Goal: Transaction & Acquisition: Purchase product/service

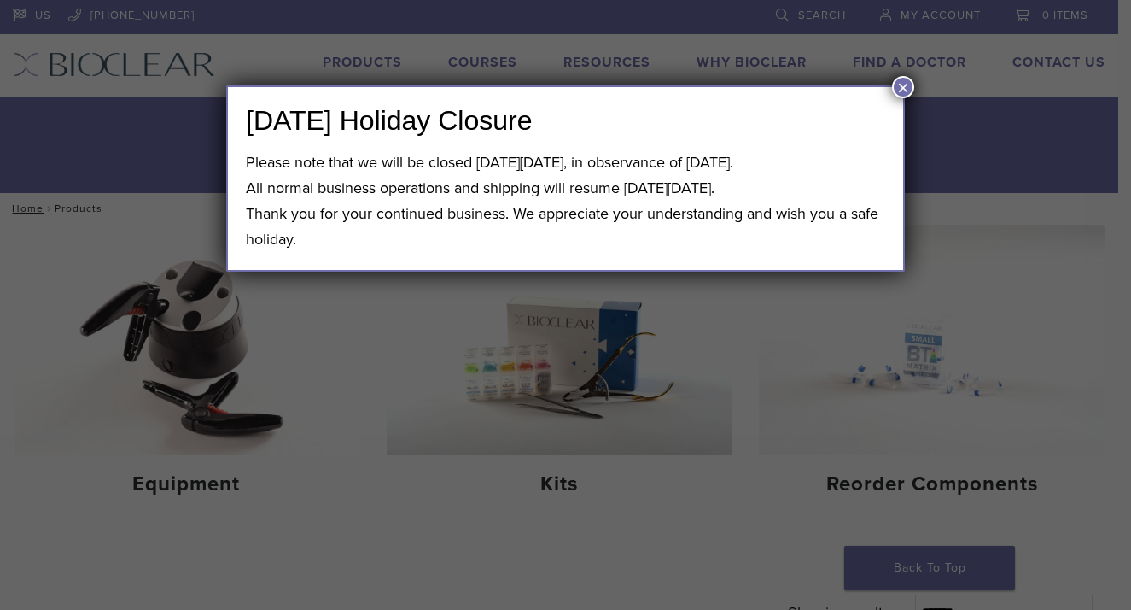
click at [902, 89] on button "×" at bounding box center [903, 87] width 22 height 22
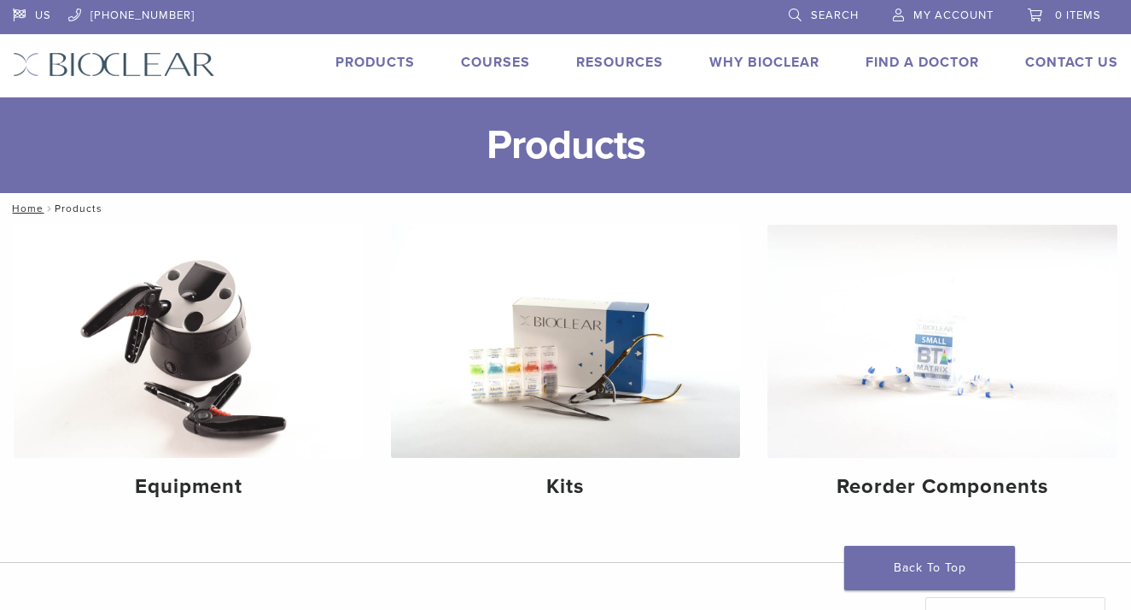
click at [399, 55] on link "Products" at bounding box center [375, 62] width 79 height 17
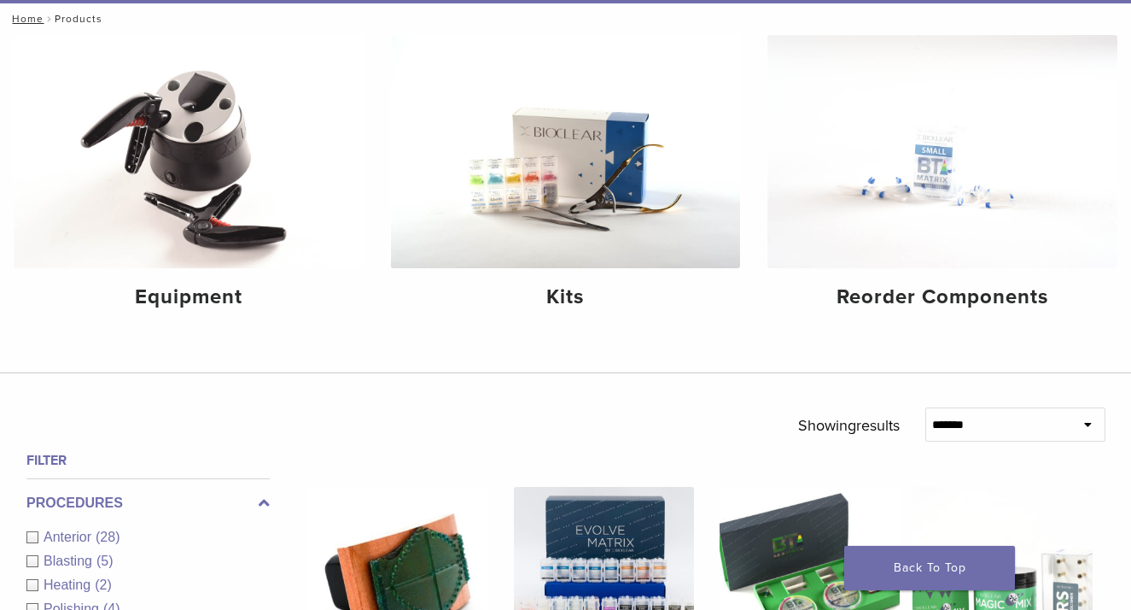
scroll to position [230, 0]
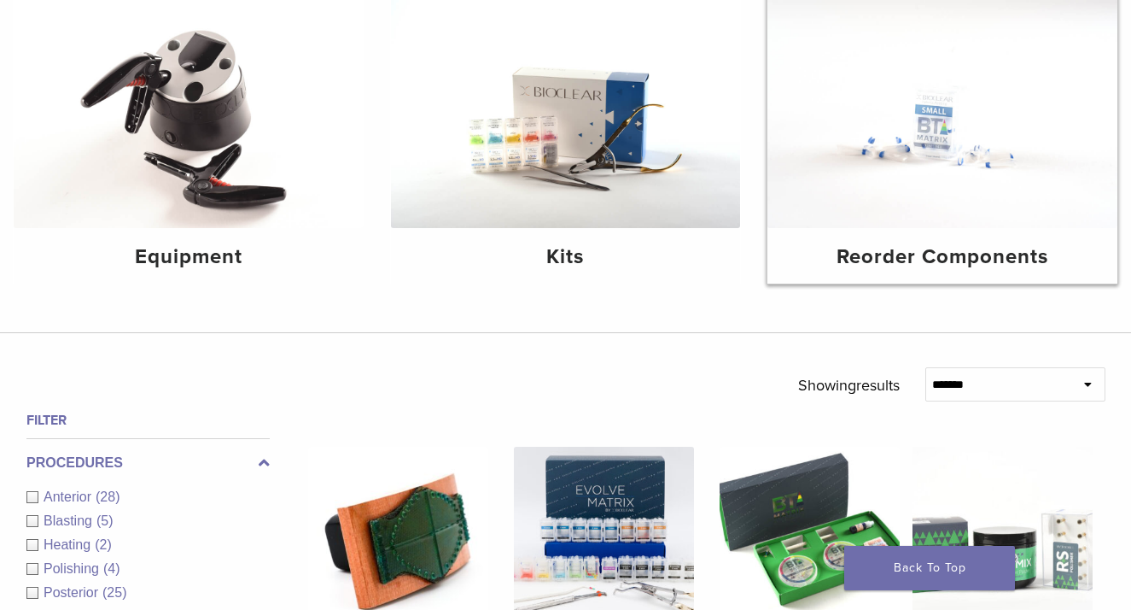
click at [910, 258] on h4 "Reorder Components" at bounding box center [942, 257] width 323 height 31
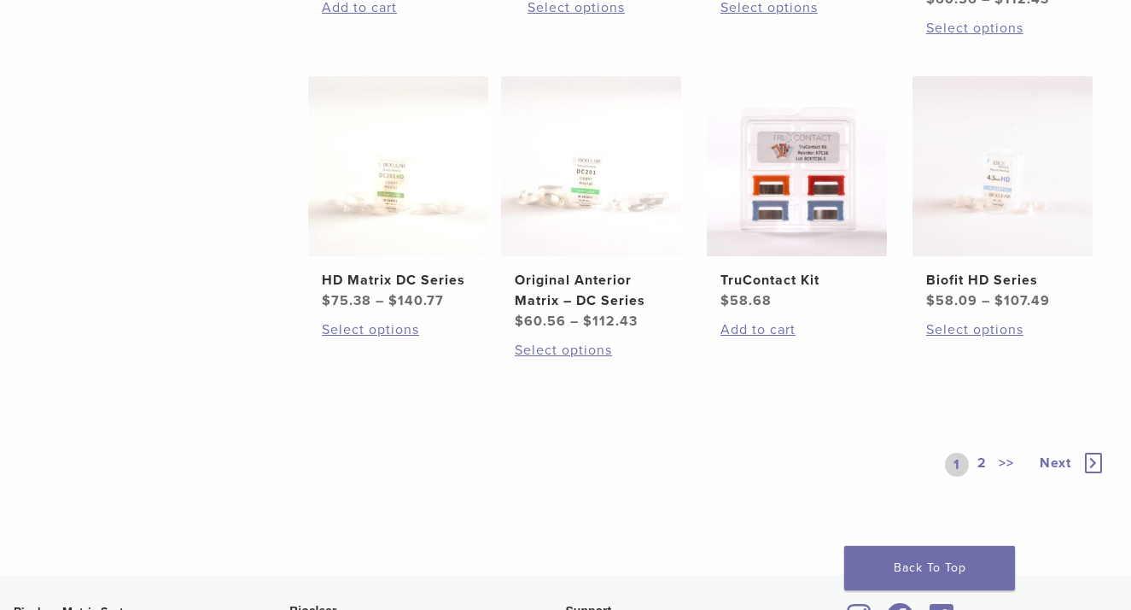
scroll to position [980, 0]
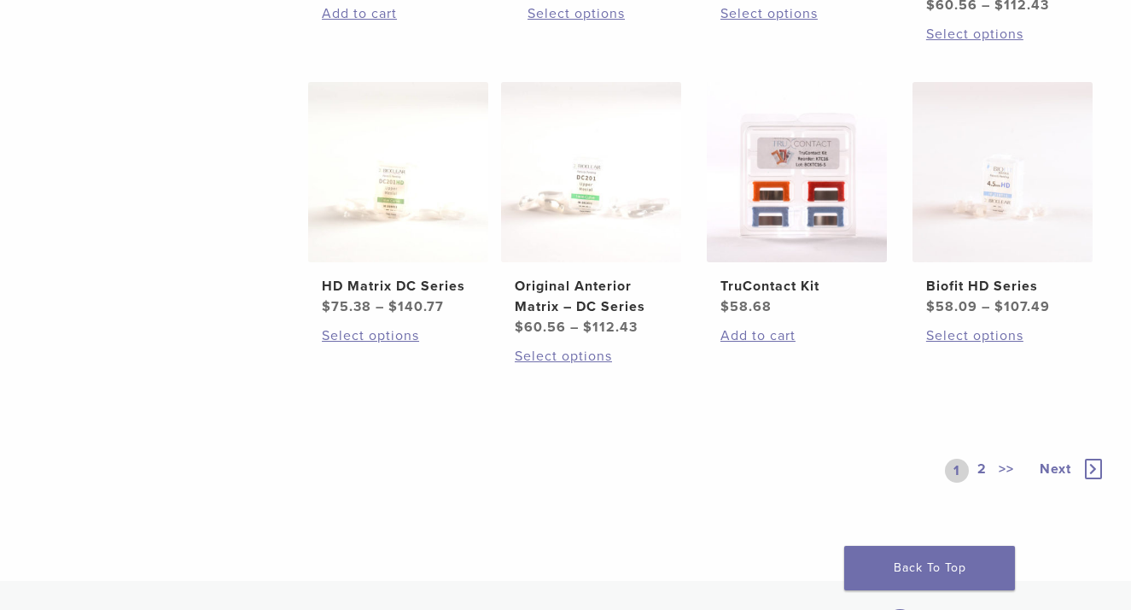
click at [1050, 465] on span "Next" at bounding box center [1056, 468] width 32 height 17
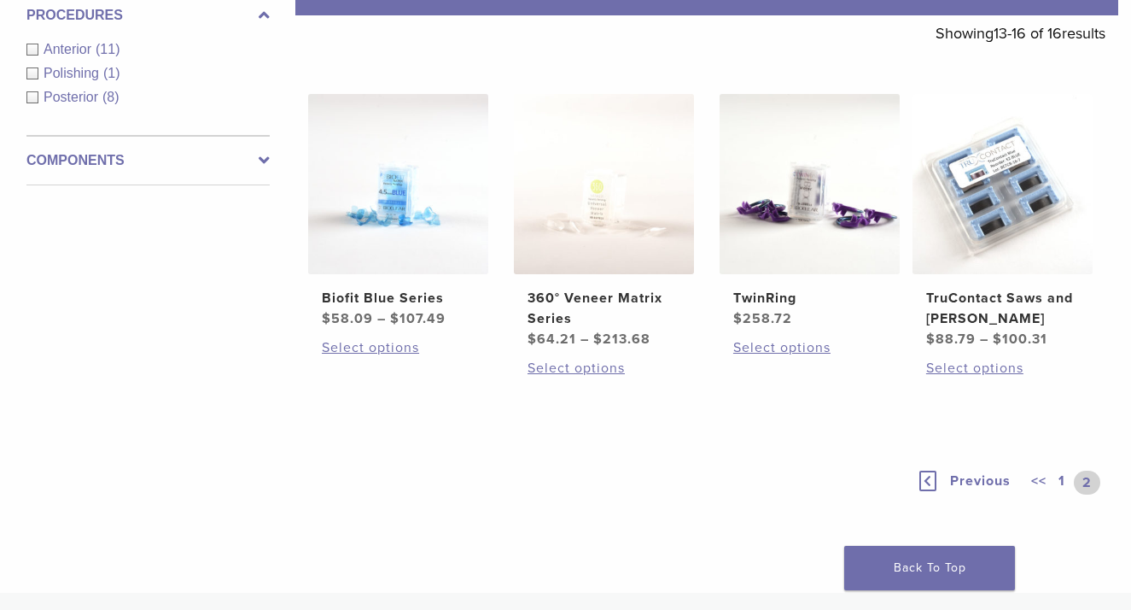
scroll to position [310, 0]
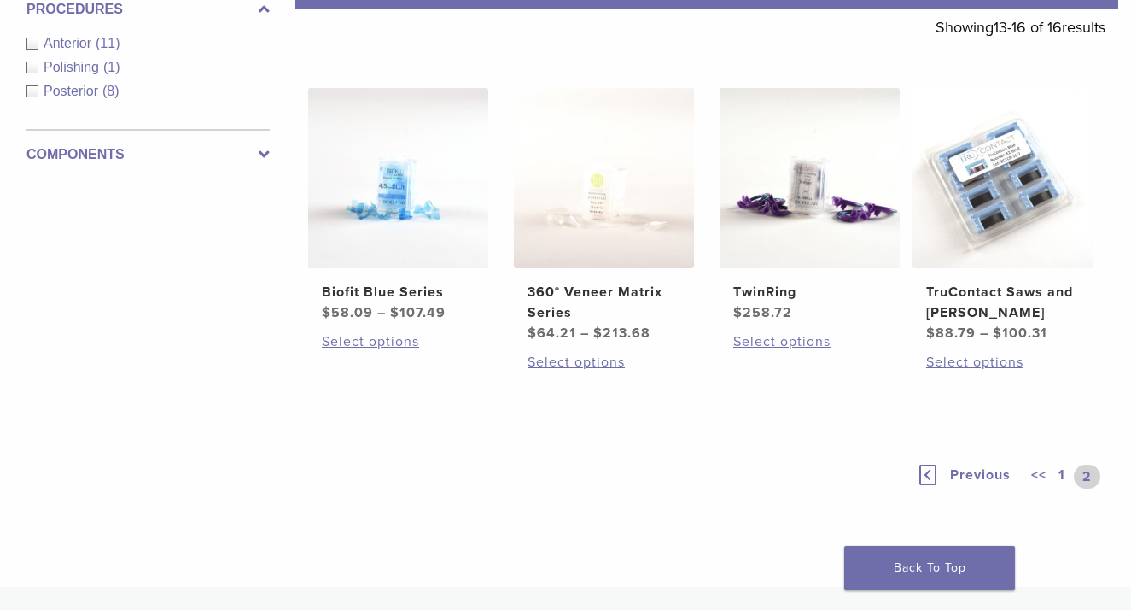
click at [1078, 480] on link "2" at bounding box center [1087, 476] width 26 height 24
click at [589, 312] on h2 "360° Veneer Matrix Series" at bounding box center [604, 302] width 153 height 41
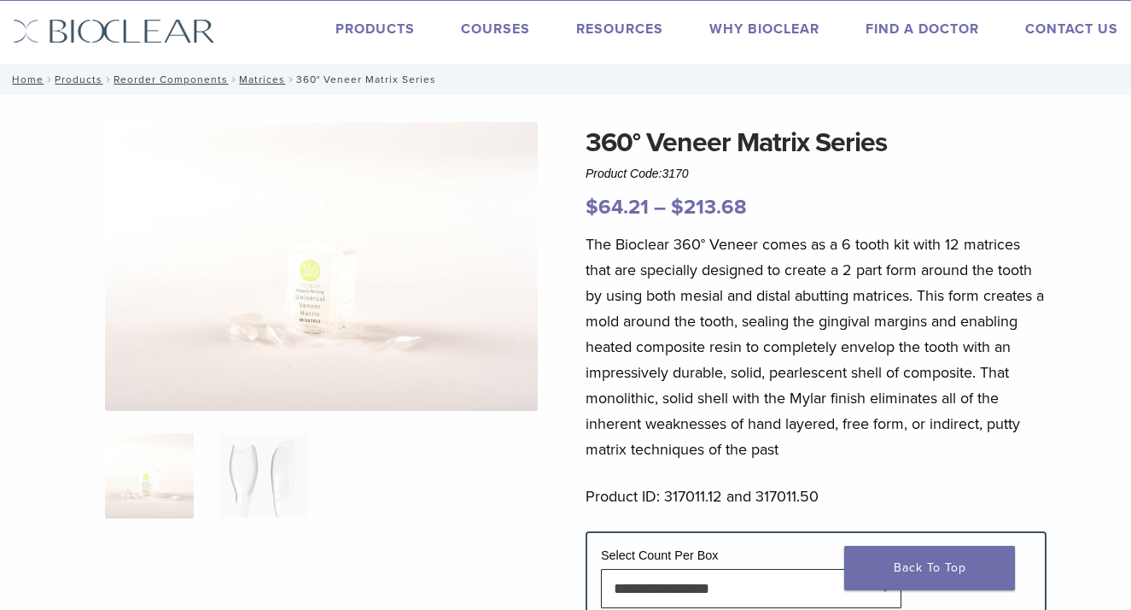
scroll to position [35, 0]
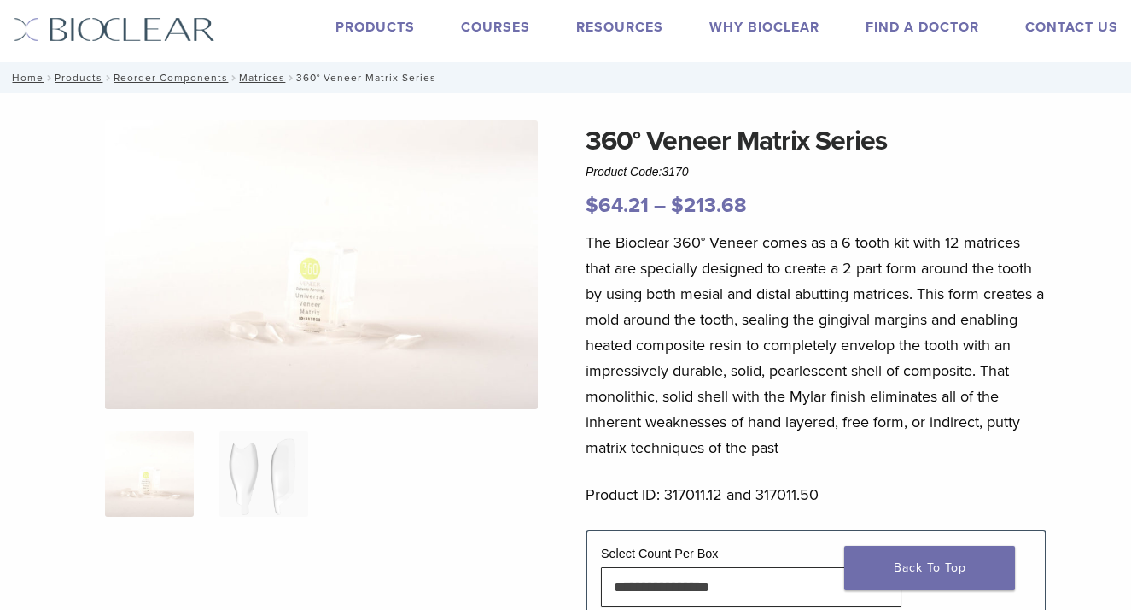
click at [336, 340] on img at bounding box center [321, 264] width 433 height 289
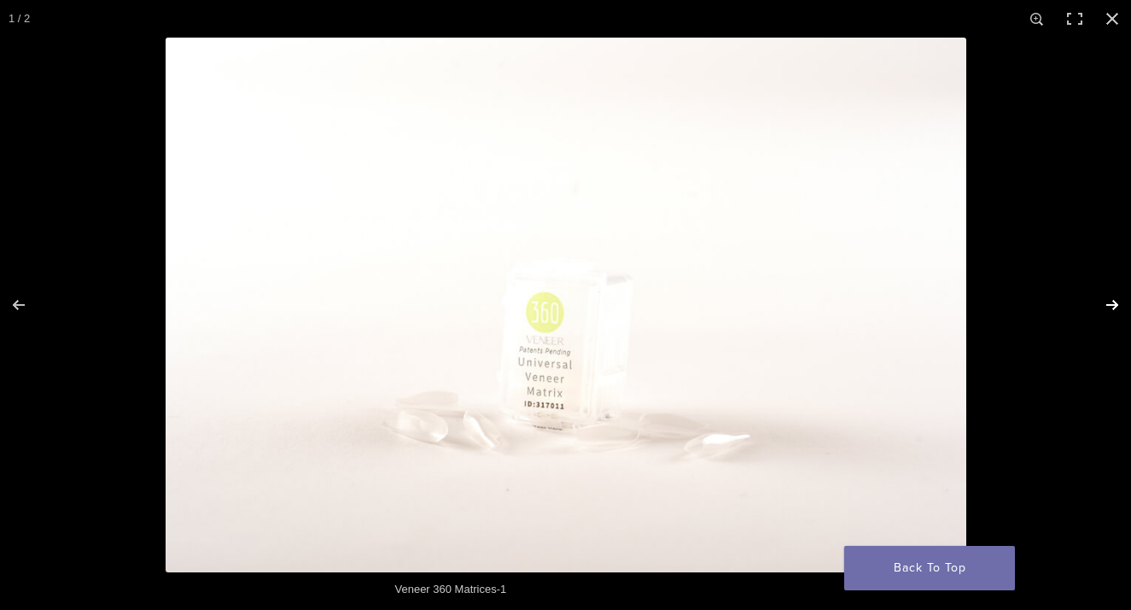
click at [1120, 304] on button "Next (arrow right)" at bounding box center [1102, 304] width 60 height 85
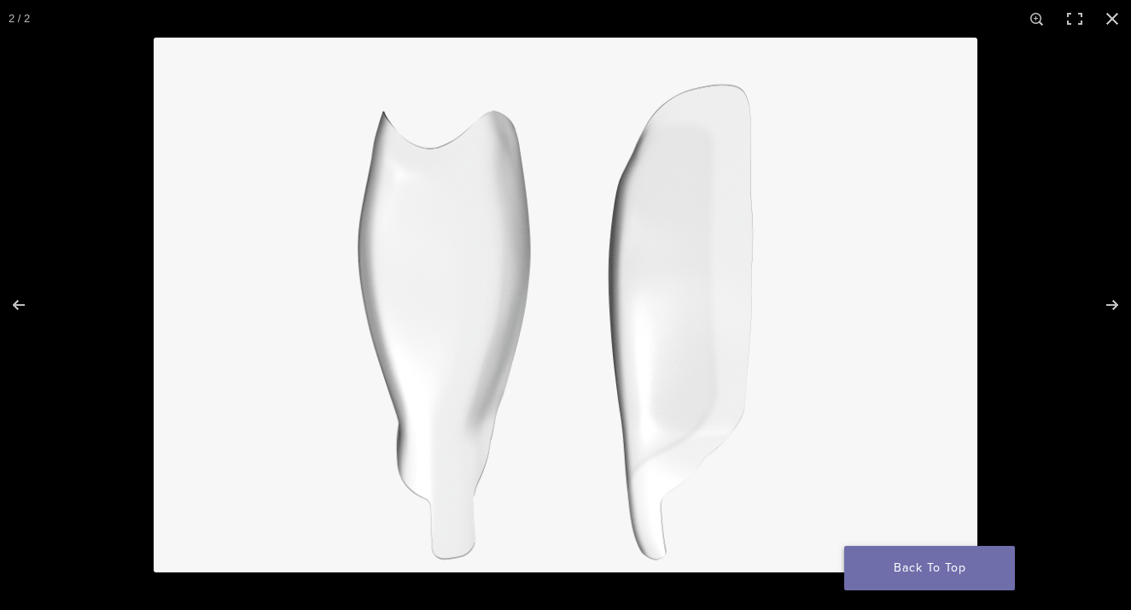
click at [916, 585] on link "Back To Top" at bounding box center [929, 568] width 171 height 44
click at [1111, 15] on button "Close (Esc)" at bounding box center [1113, 19] width 38 height 38
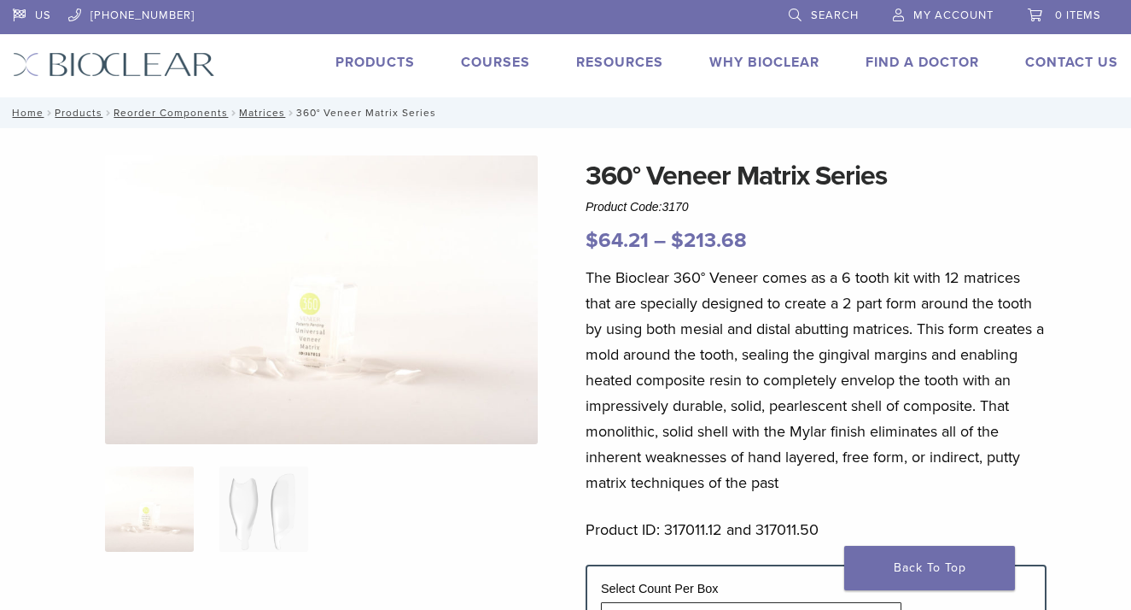
scroll to position [35, 0]
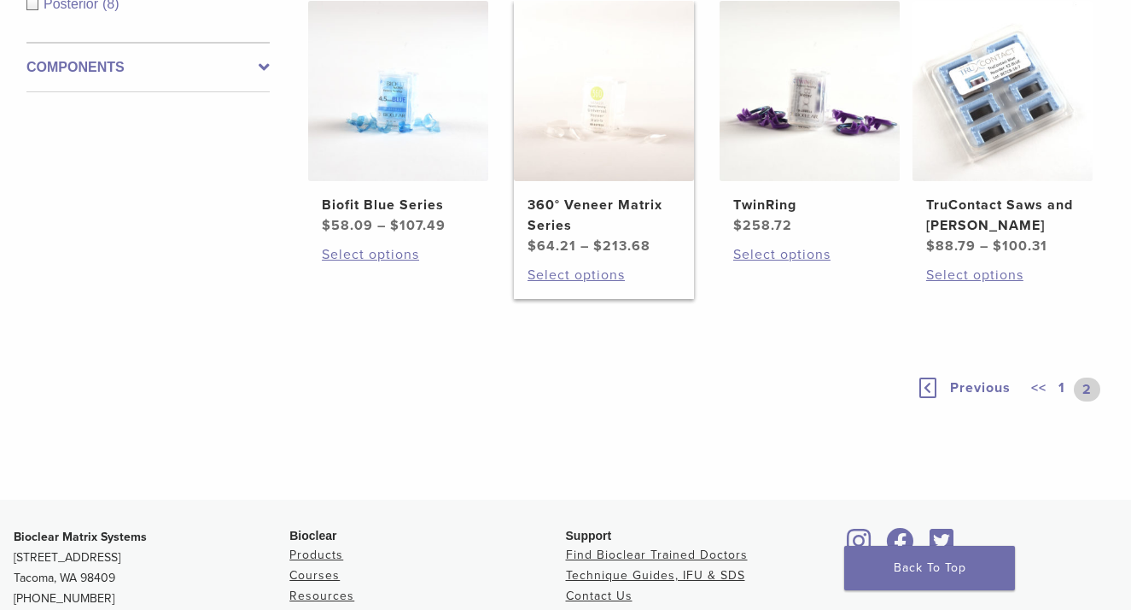
scroll to position [403, 0]
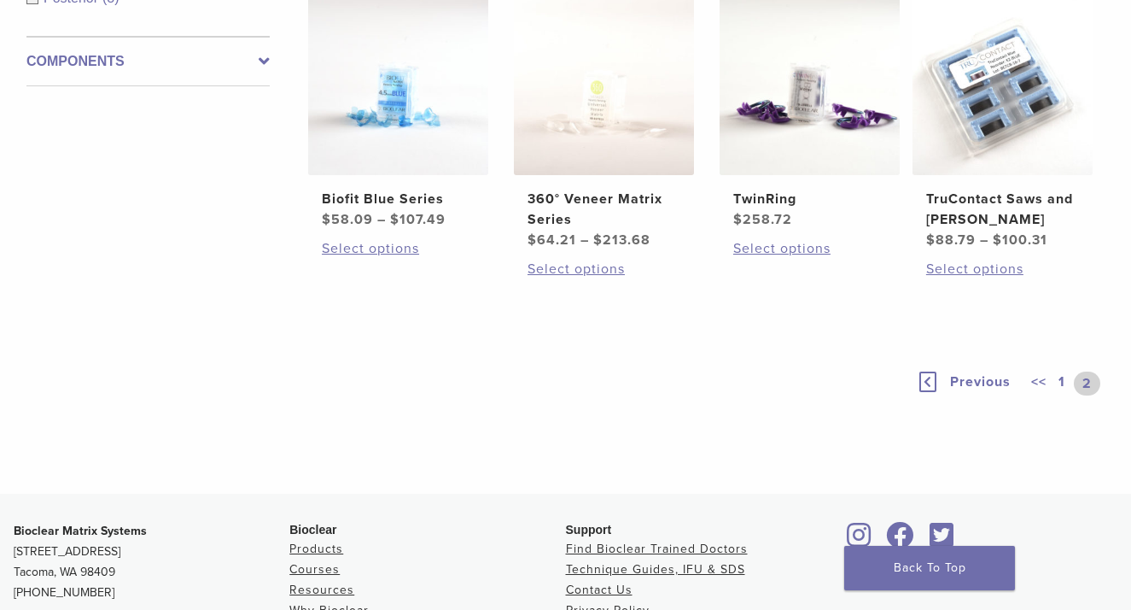
click at [1065, 380] on link "1" at bounding box center [1062, 383] width 14 height 24
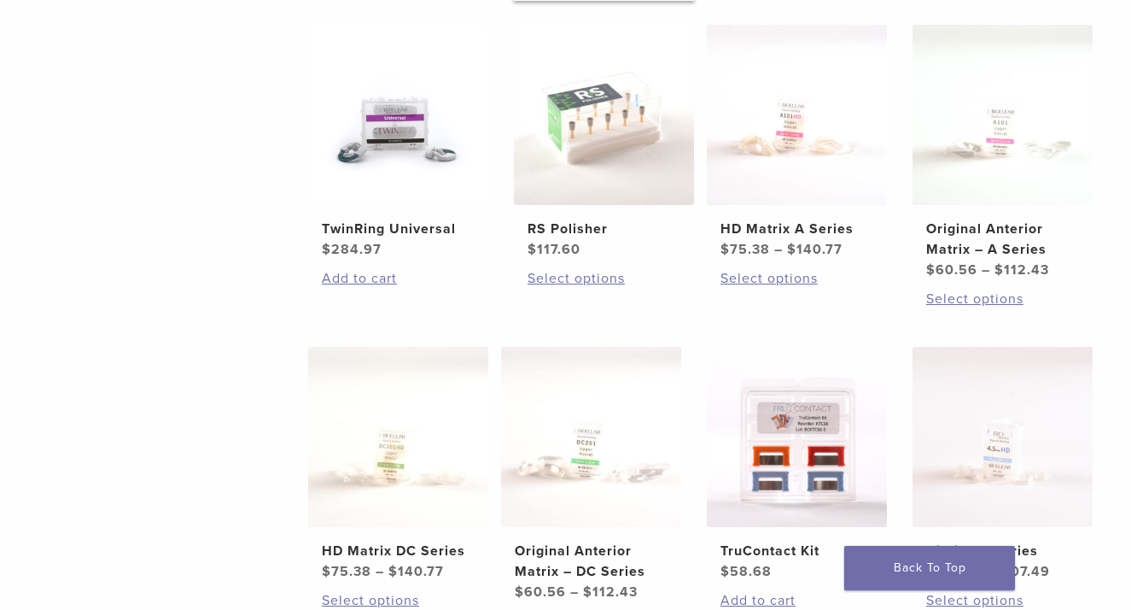
scroll to position [696, 0]
click at [983, 308] on link "Select options" at bounding box center [1002, 298] width 153 height 20
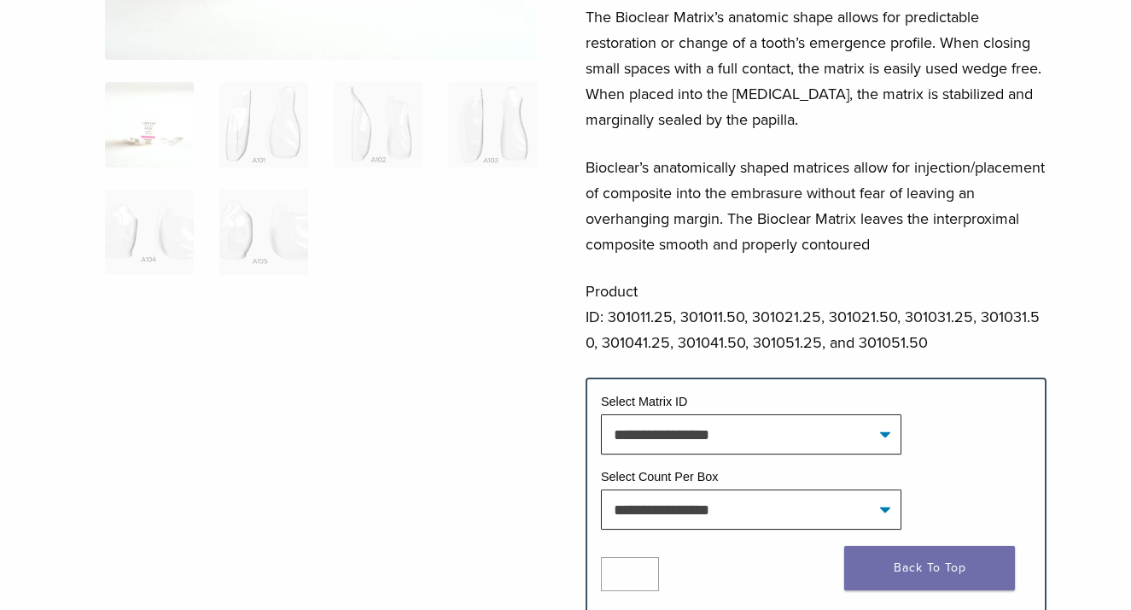
scroll to position [380, 0]
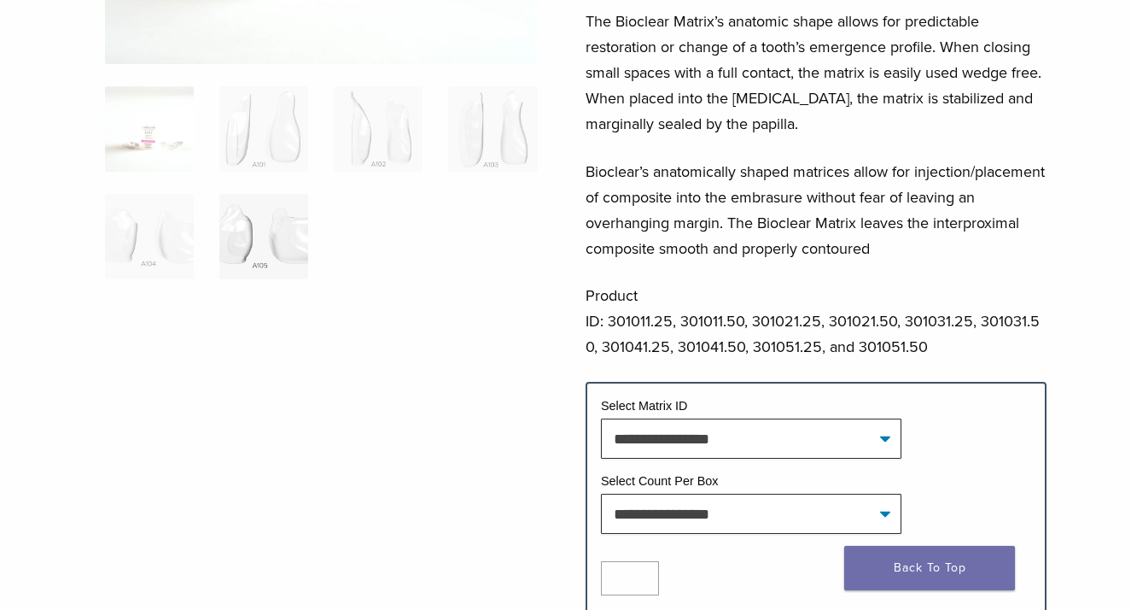
click at [269, 249] on img at bounding box center [263, 236] width 89 height 85
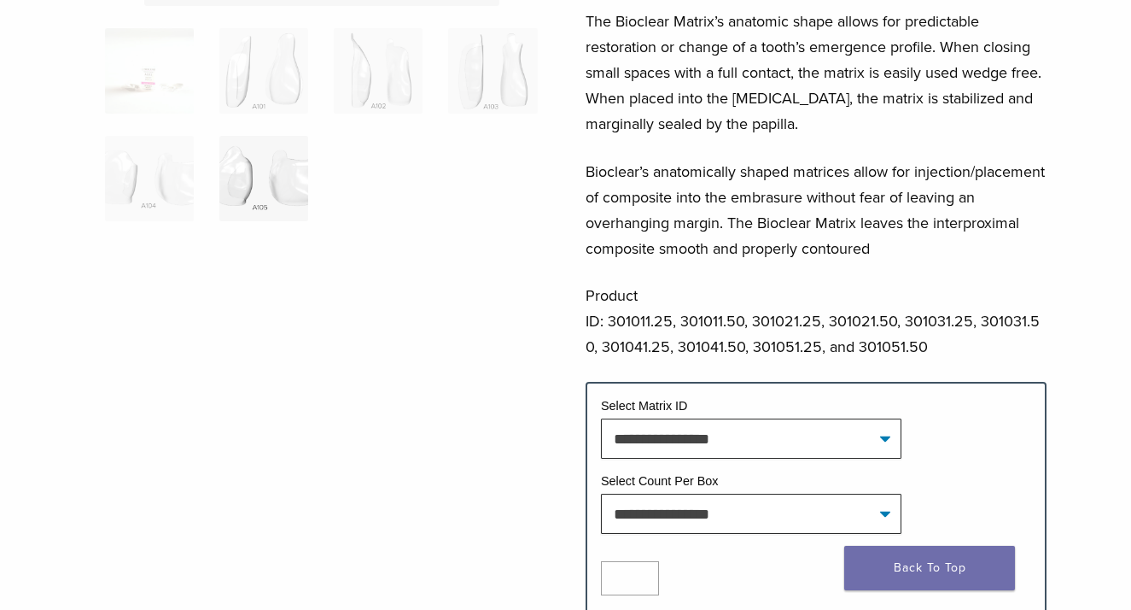
click at [259, 184] on img at bounding box center [263, 178] width 89 height 85
click at [154, 175] on img at bounding box center [149, 178] width 89 height 85
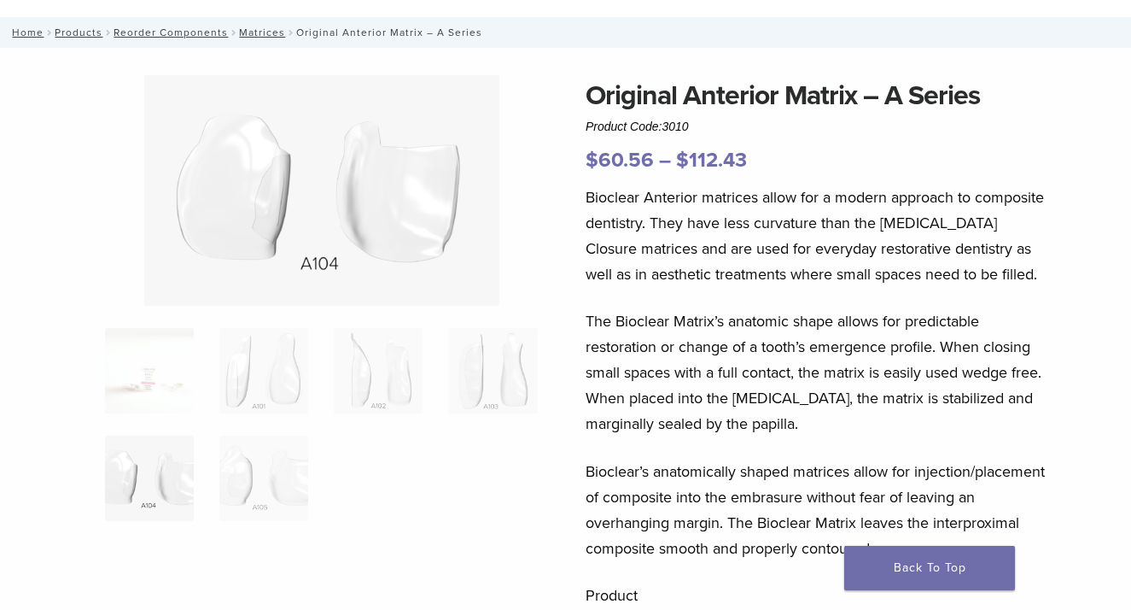
scroll to position [81, 0]
click at [263, 393] on img at bounding box center [263, 369] width 89 height 85
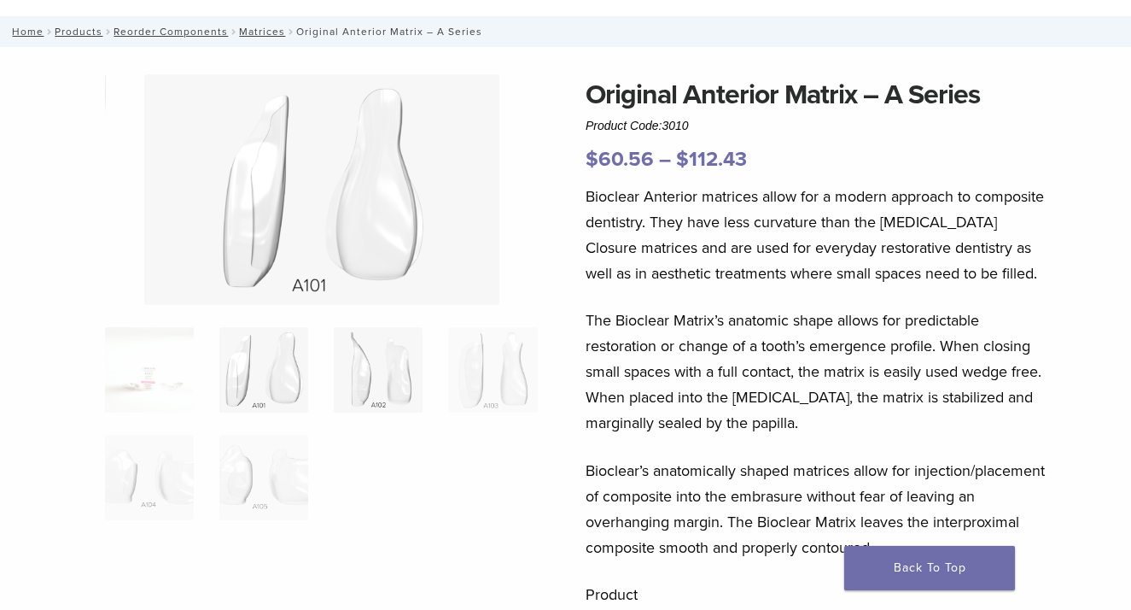
click at [367, 385] on img at bounding box center [378, 369] width 89 height 85
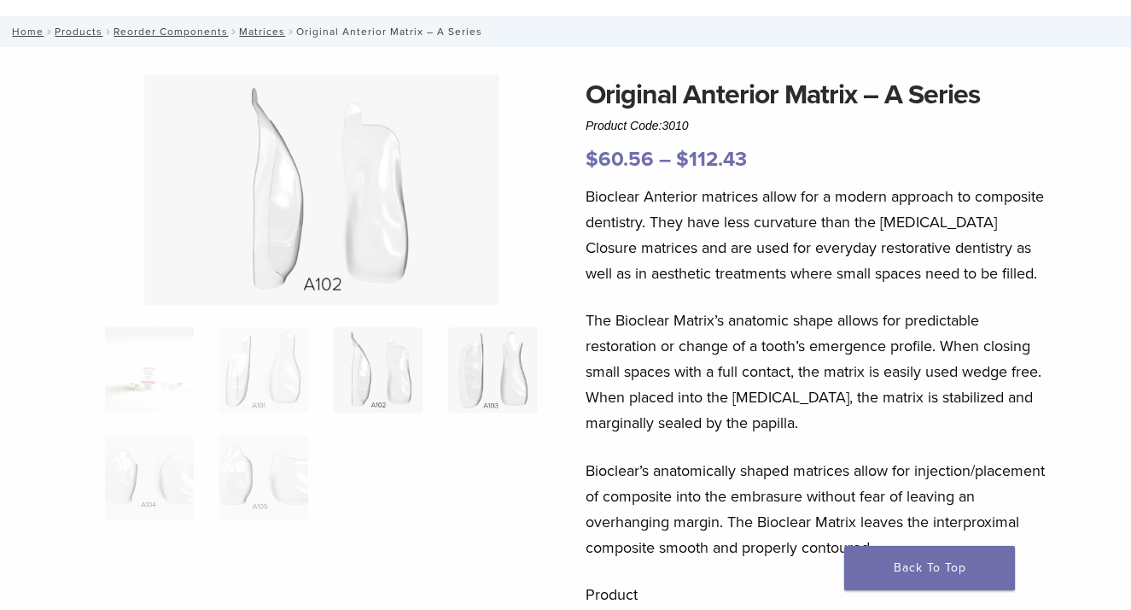
click at [476, 385] on img at bounding box center [492, 369] width 89 height 85
click at [153, 486] on img at bounding box center [149, 477] width 89 height 85
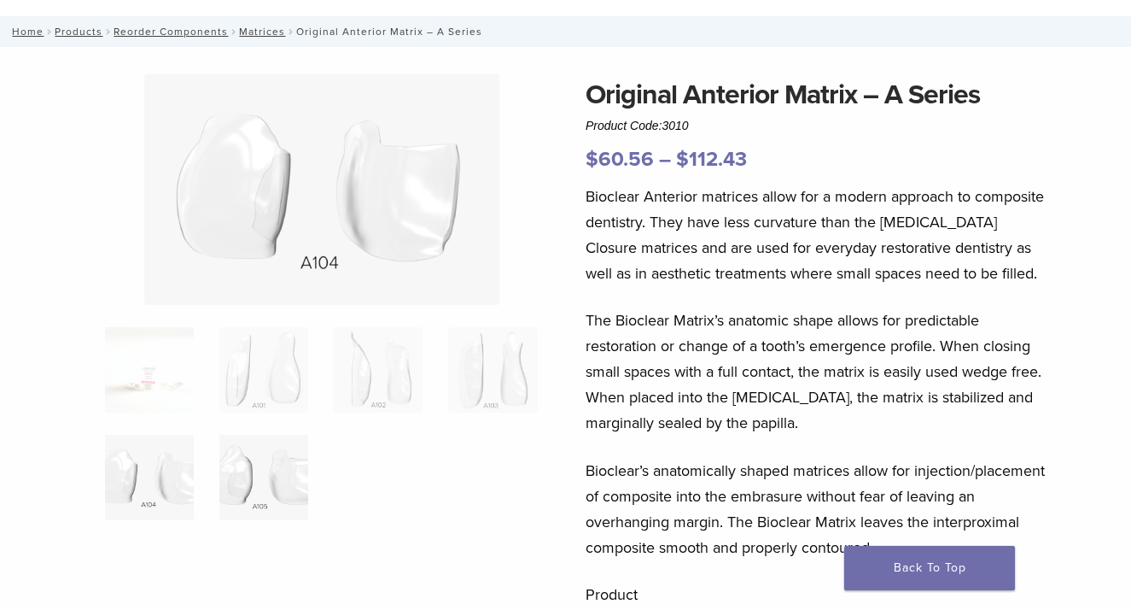
click at [243, 491] on img at bounding box center [263, 477] width 89 height 85
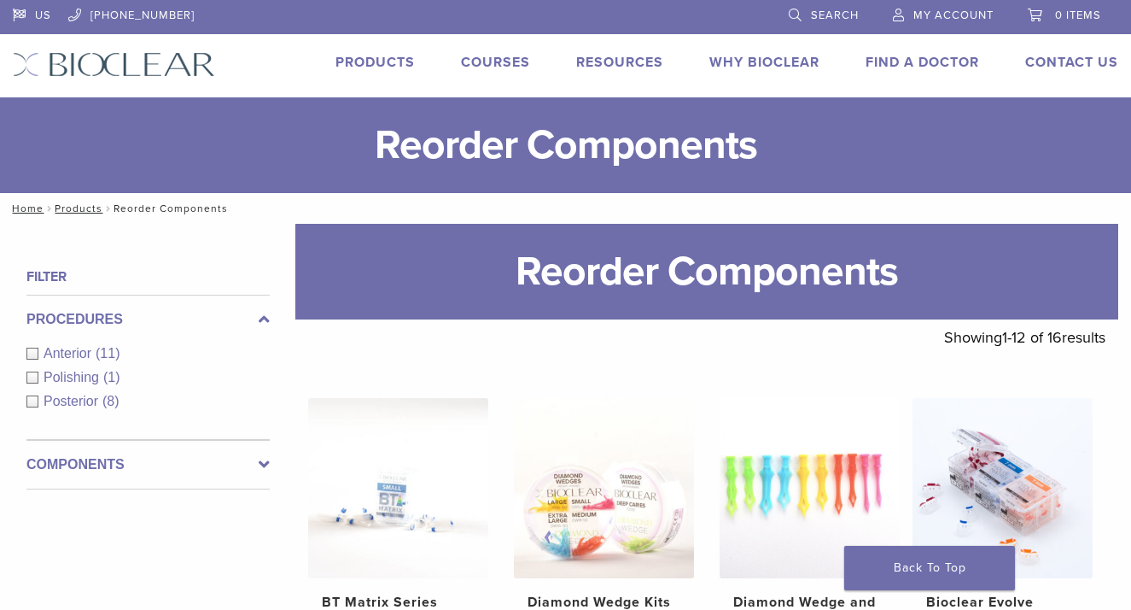
scroll to position [696, 0]
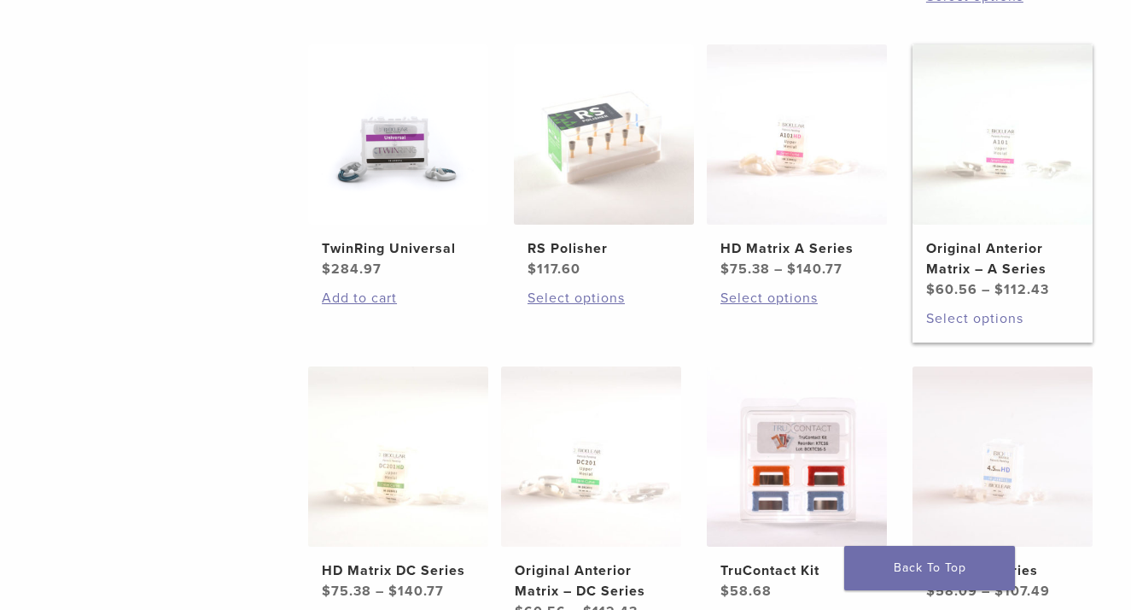
click at [970, 314] on link "Select options" at bounding box center [1002, 318] width 153 height 20
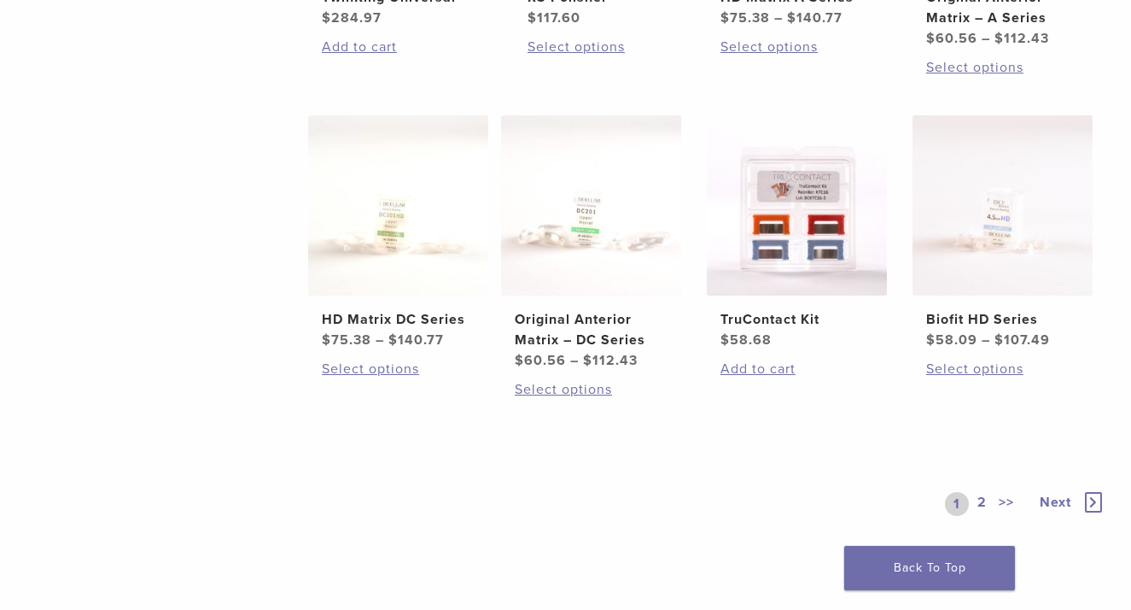
scroll to position [951, 0]
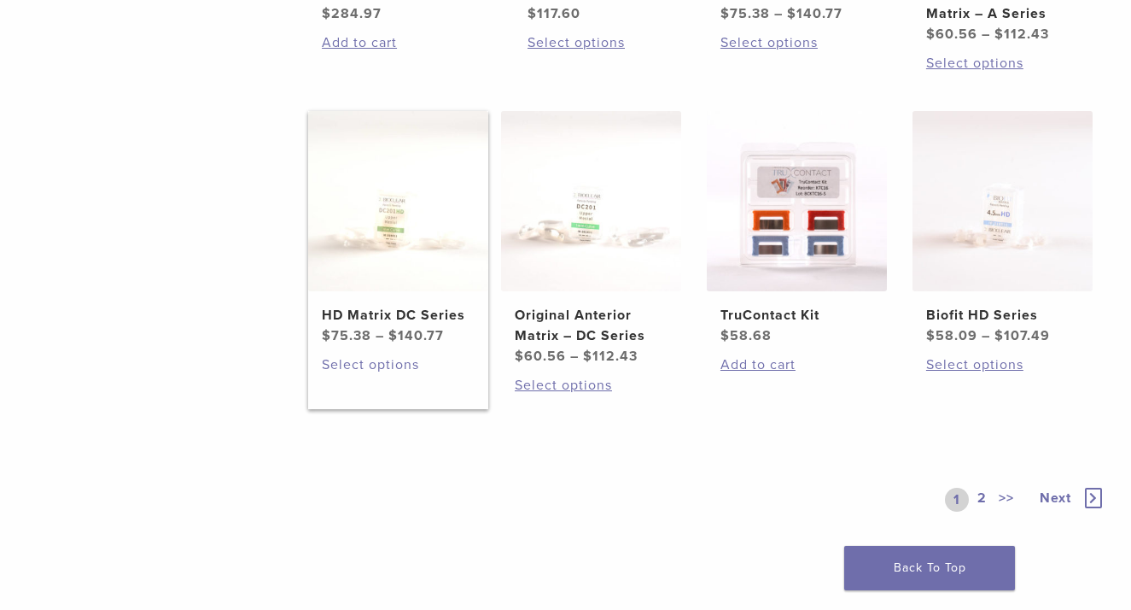
click at [396, 364] on link "Select options" at bounding box center [398, 364] width 153 height 20
click at [568, 380] on link "Select options" at bounding box center [591, 385] width 153 height 20
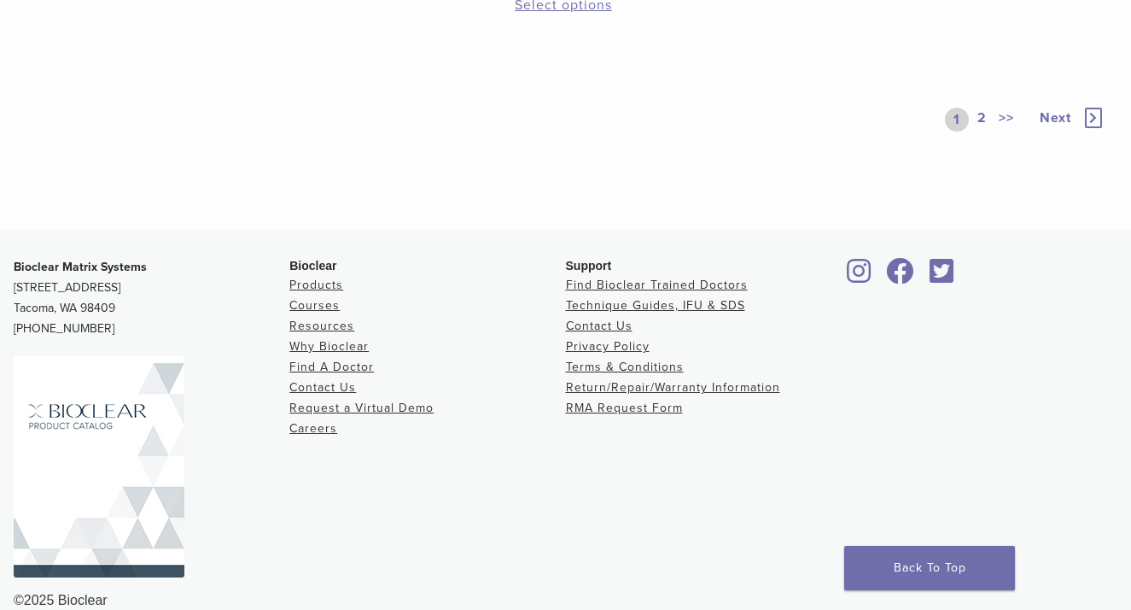
scroll to position [1358, 0]
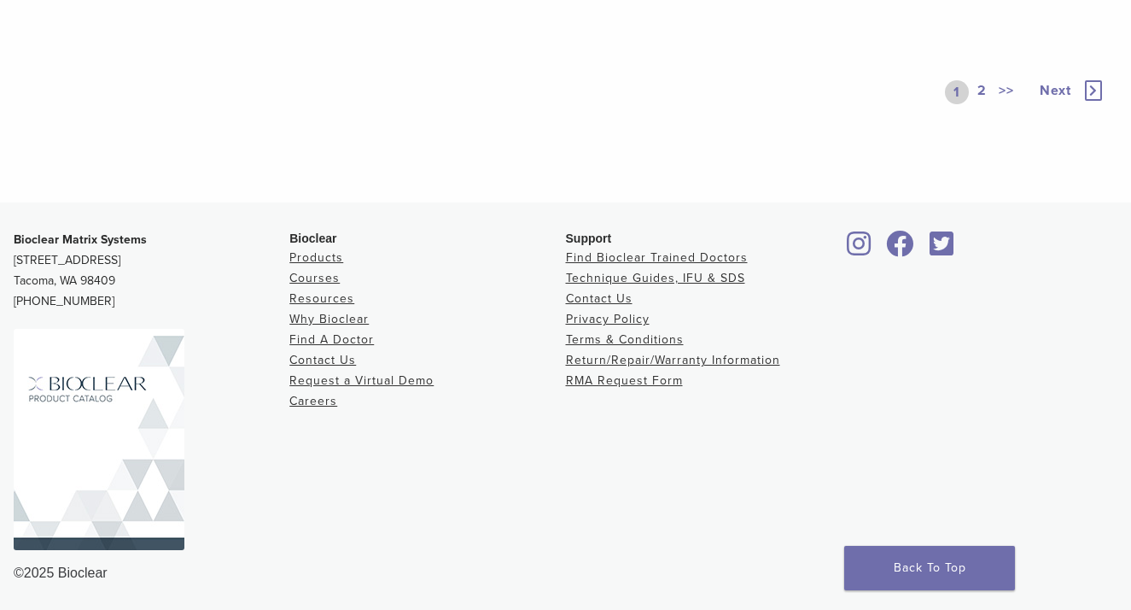
click at [1060, 95] on span "Next" at bounding box center [1056, 90] width 32 height 17
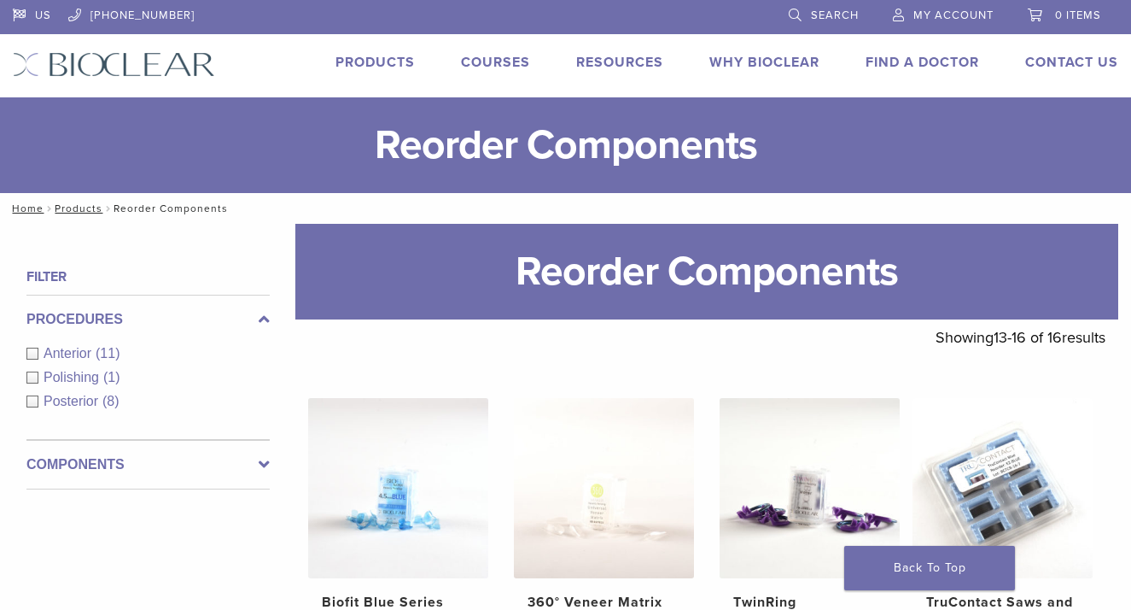
click at [74, 348] on span "Anterior" at bounding box center [70, 353] width 52 height 15
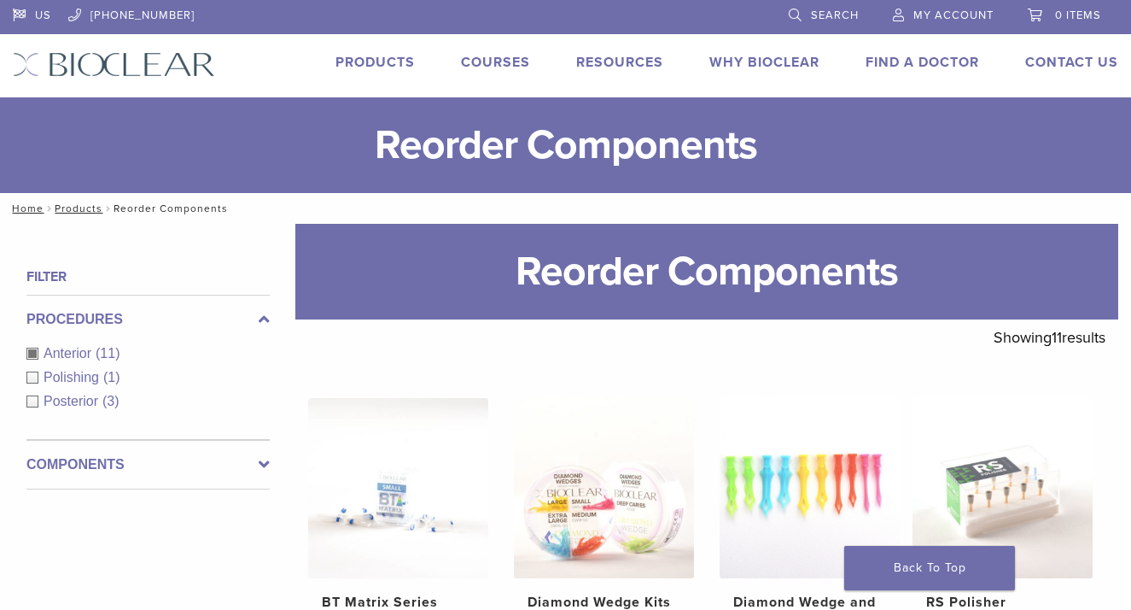
click at [107, 348] on span "(11)" at bounding box center [108, 353] width 24 height 15
click at [71, 403] on div "Procedures Anterior (11) Polishing (1) Posterior (3)" at bounding box center [147, 367] width 243 height 145
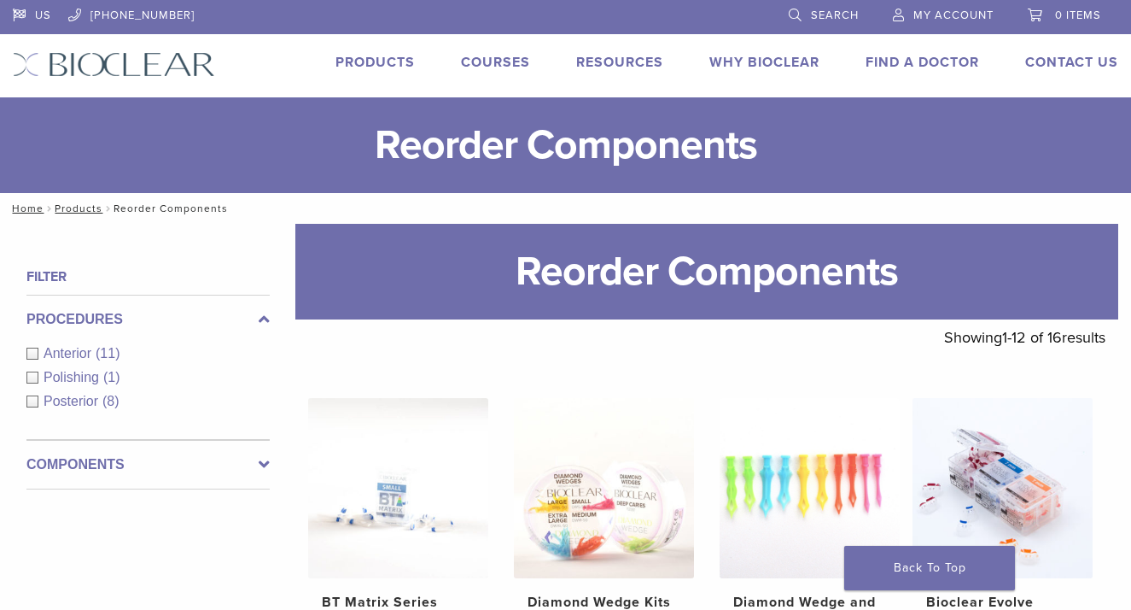
click at [71, 403] on span "Posterior" at bounding box center [73, 401] width 59 height 15
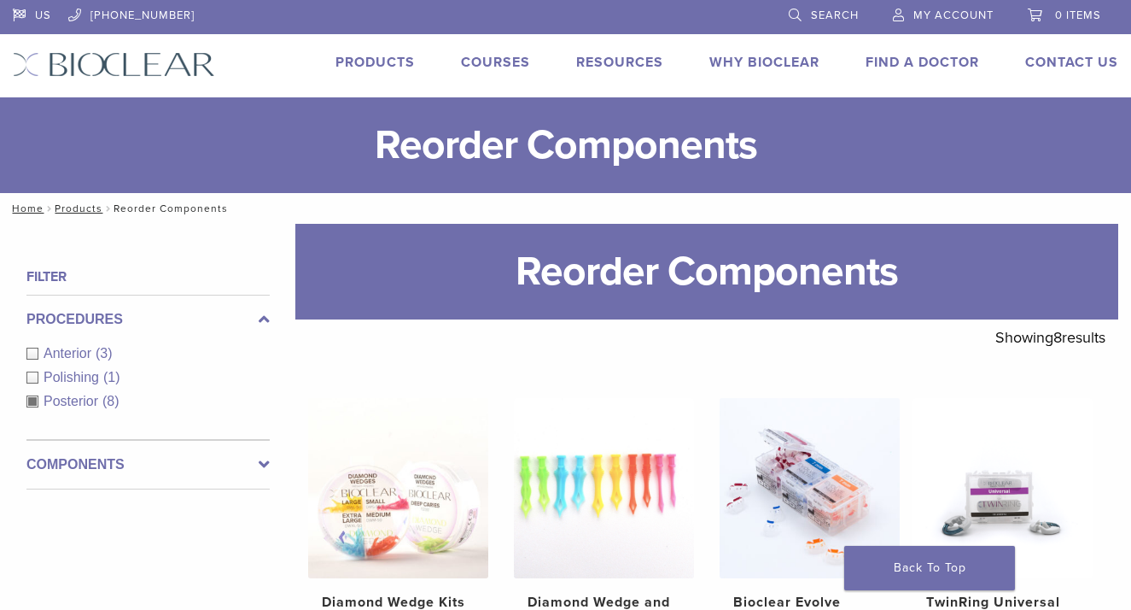
click at [394, 56] on link "Products" at bounding box center [375, 62] width 79 height 17
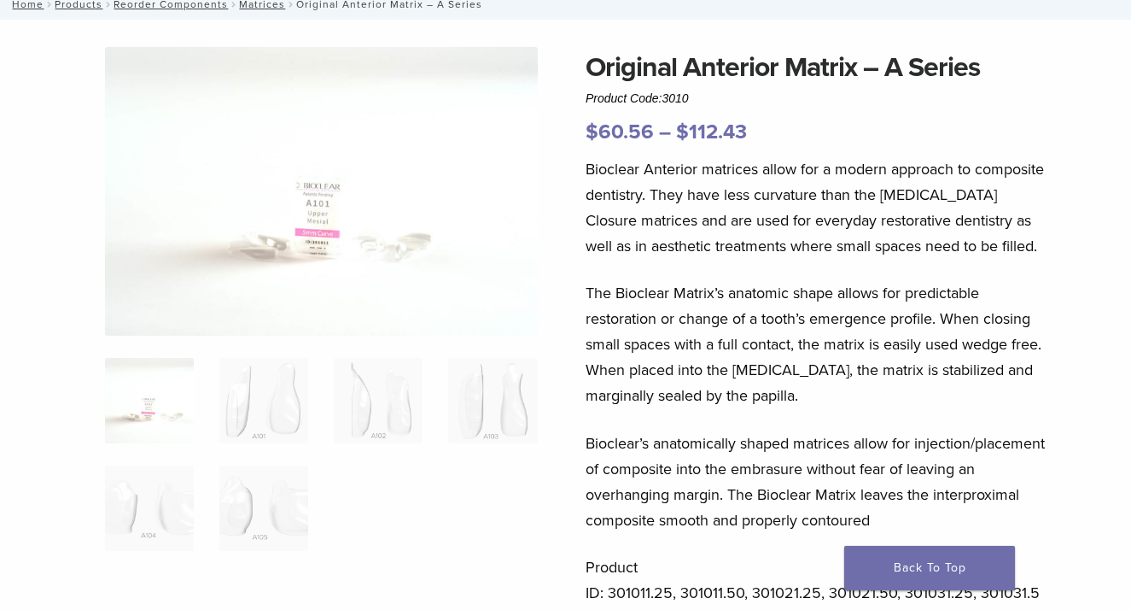
scroll to position [110, 0]
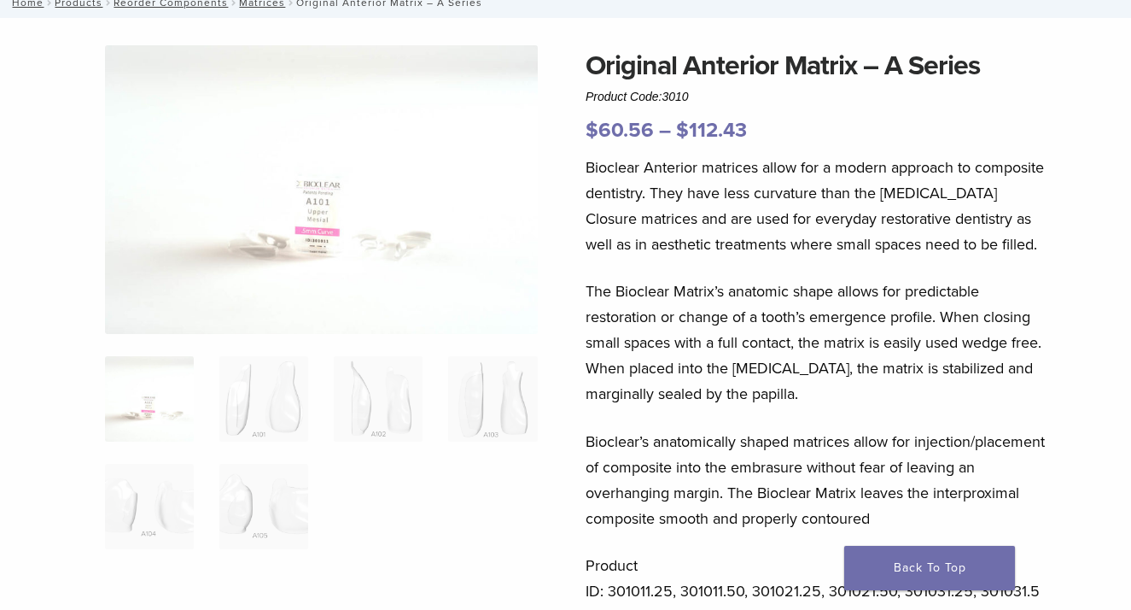
click at [155, 406] on img at bounding box center [149, 398] width 89 height 85
click at [266, 412] on img at bounding box center [263, 398] width 89 height 85
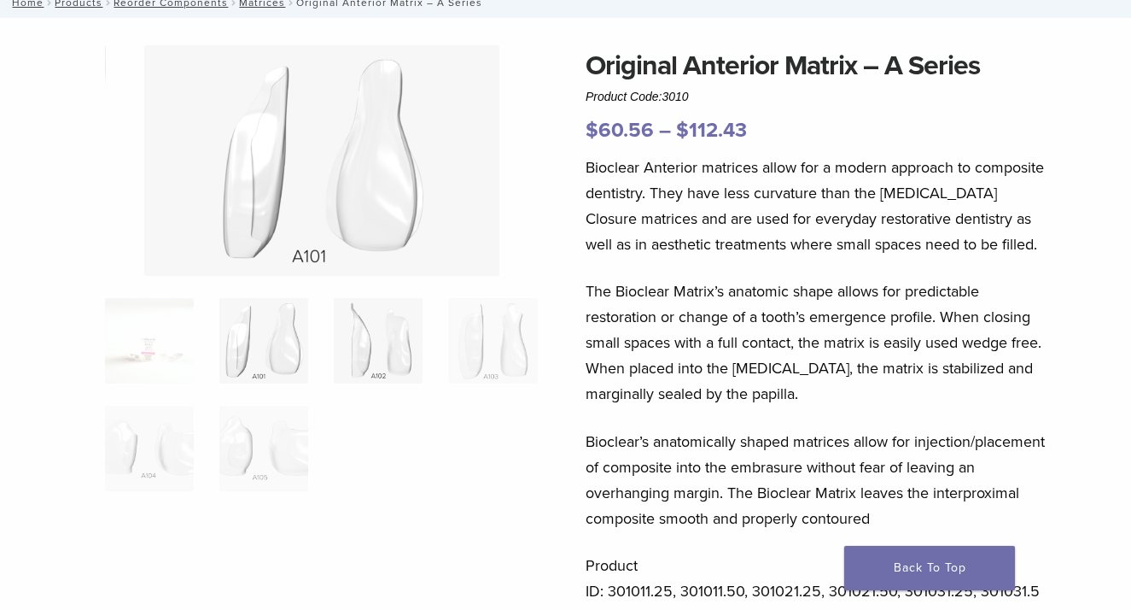
click at [397, 356] on img at bounding box center [378, 340] width 89 height 85
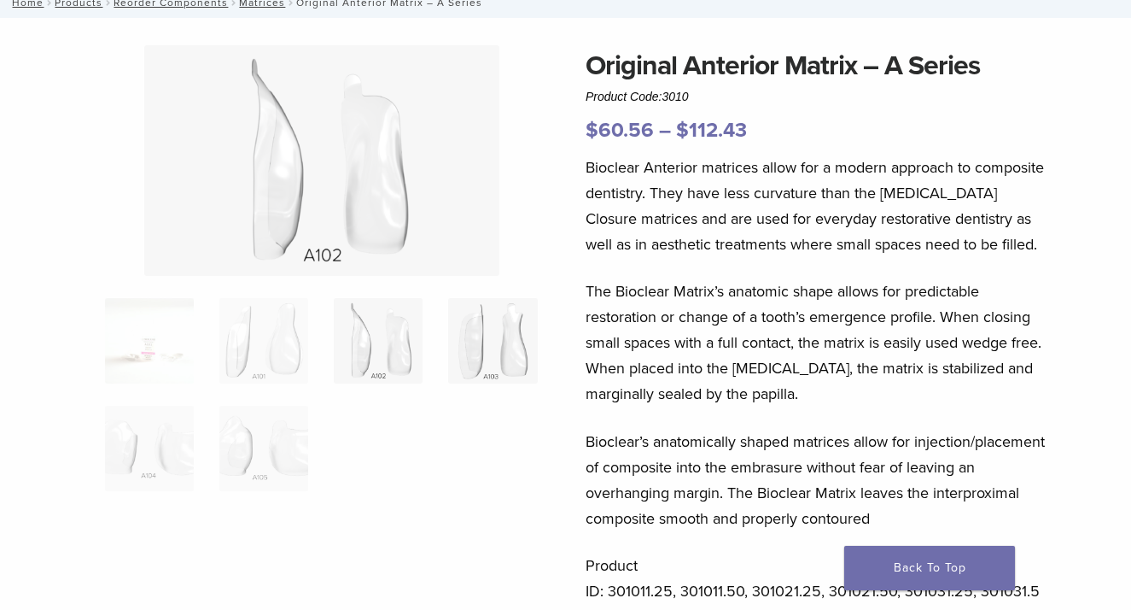
click at [486, 336] on img at bounding box center [492, 340] width 89 height 85
click at [151, 460] on img at bounding box center [149, 448] width 89 height 85
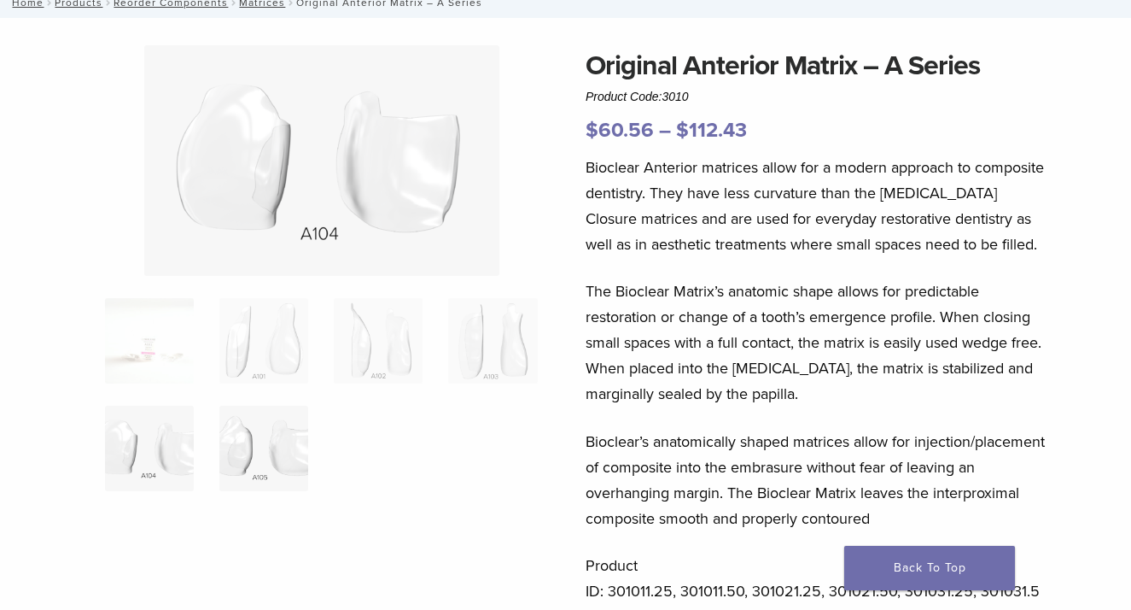
click at [232, 451] on img at bounding box center [263, 448] width 89 height 85
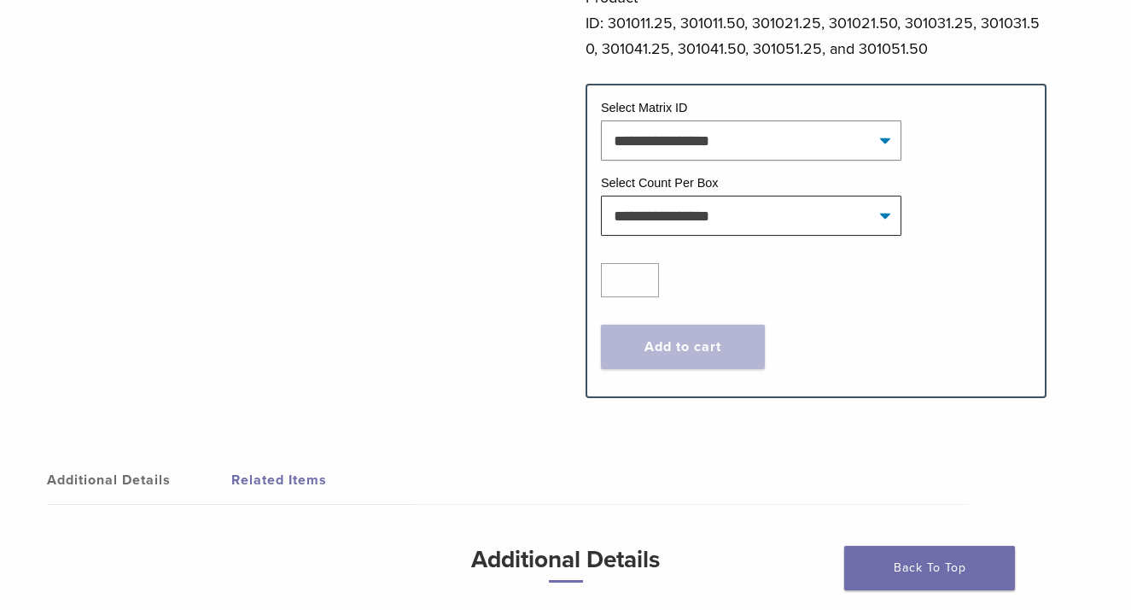
scroll to position [681, 0]
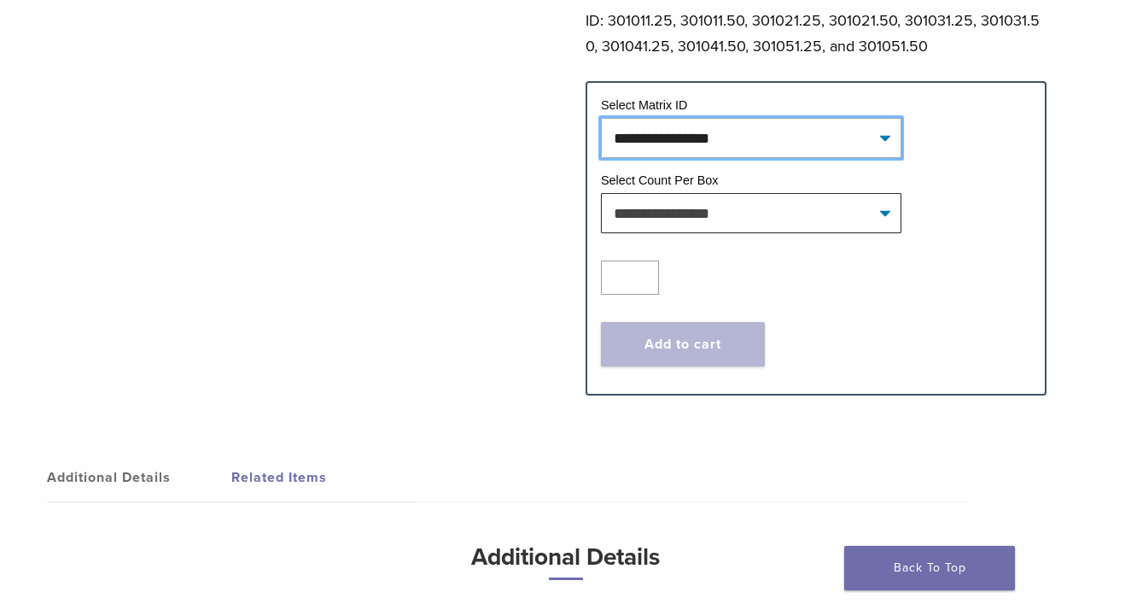
click at [885, 141] on select "**********" at bounding box center [751, 137] width 301 height 39
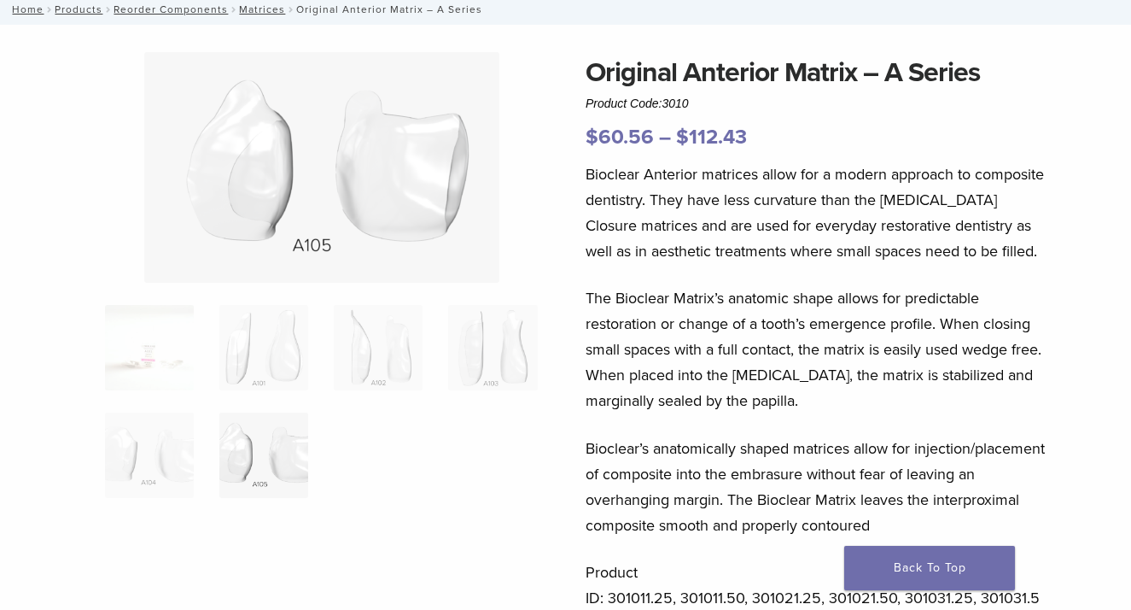
scroll to position [50, 0]
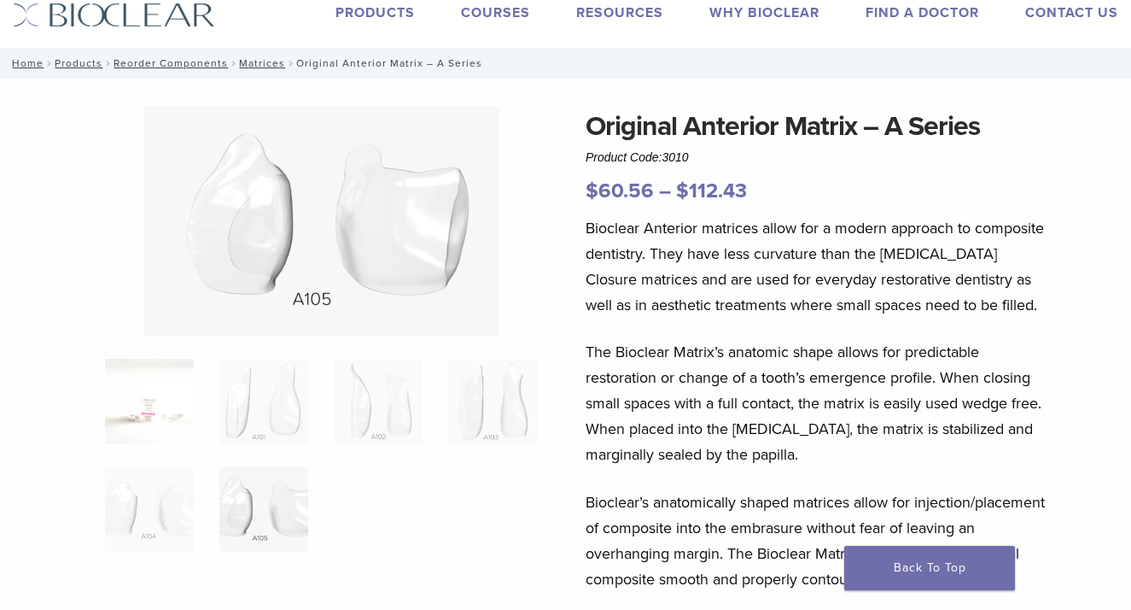
click at [157, 386] on img at bounding box center [149, 401] width 89 height 85
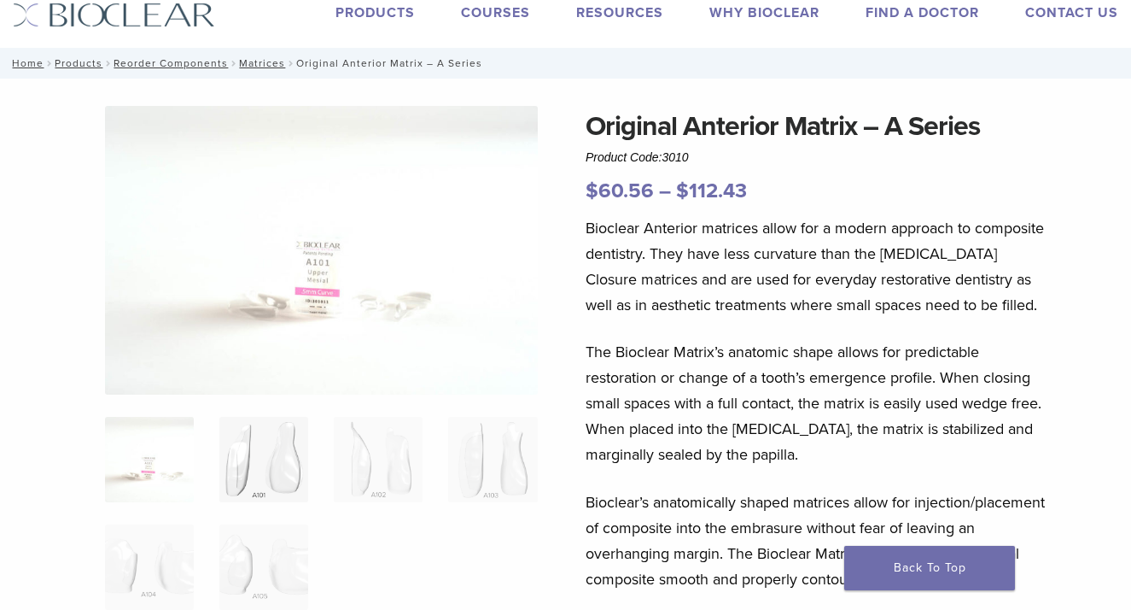
click at [272, 476] on img at bounding box center [263, 459] width 89 height 85
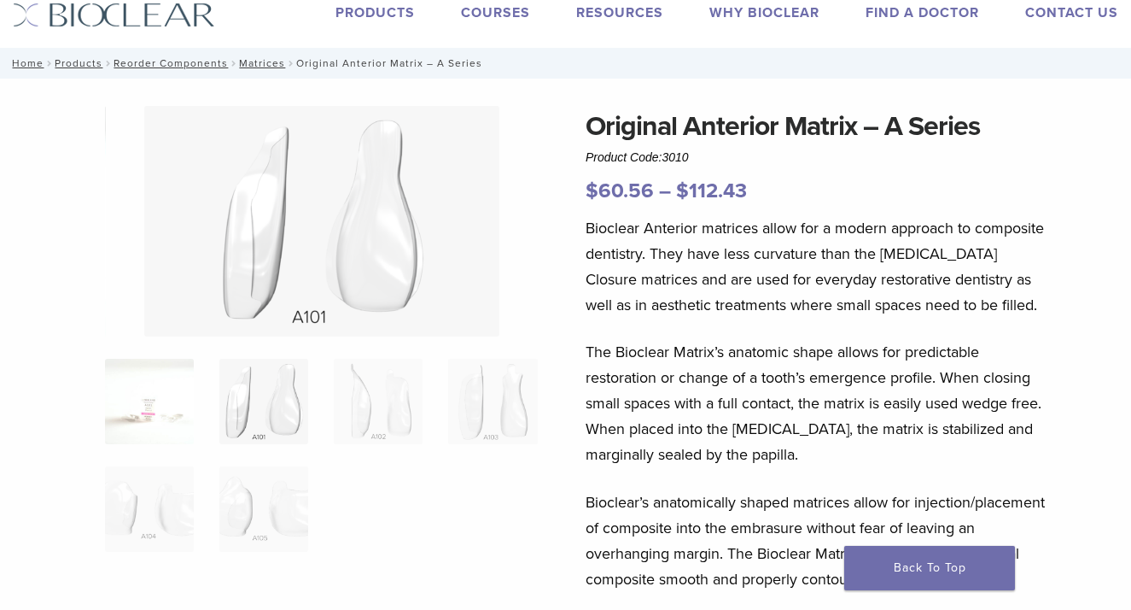
click at [168, 406] on img at bounding box center [149, 401] width 89 height 85
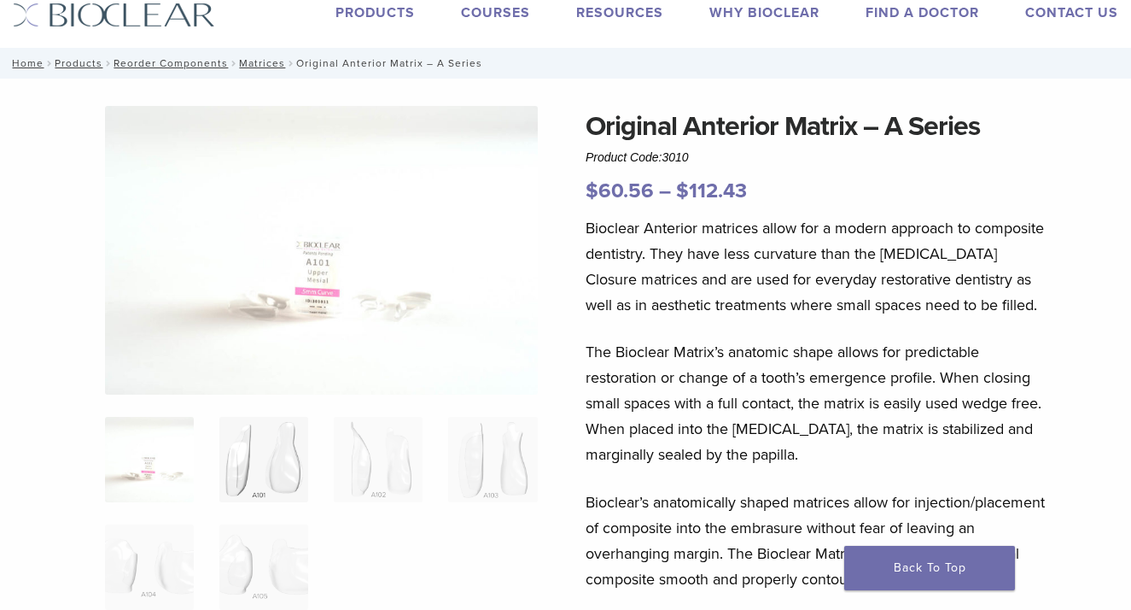
click at [266, 454] on img at bounding box center [263, 459] width 89 height 85
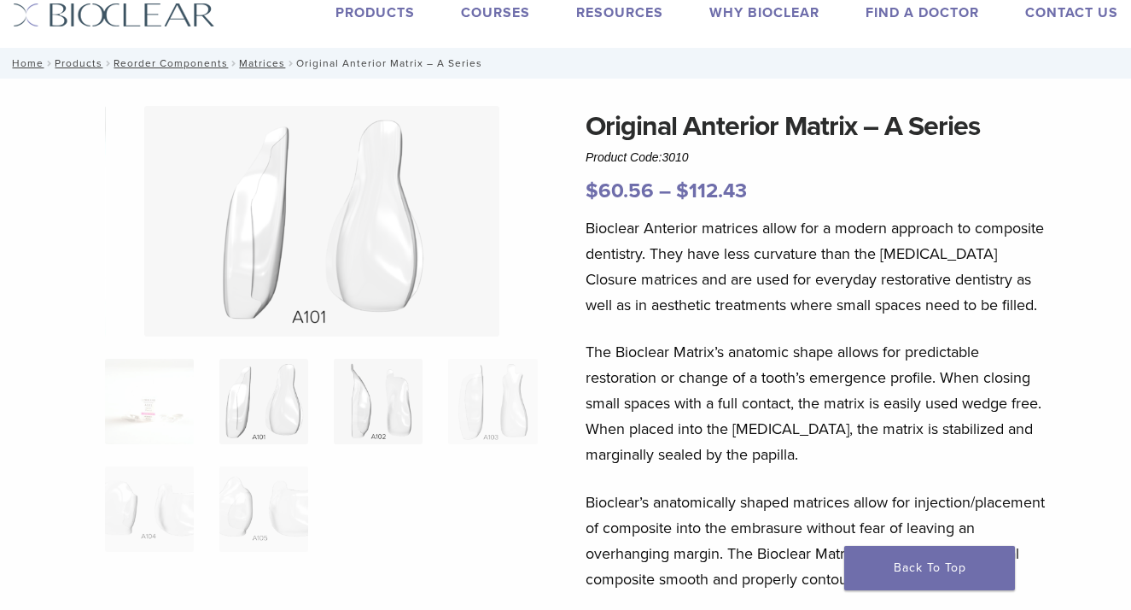
click at [384, 424] on img at bounding box center [378, 401] width 89 height 85
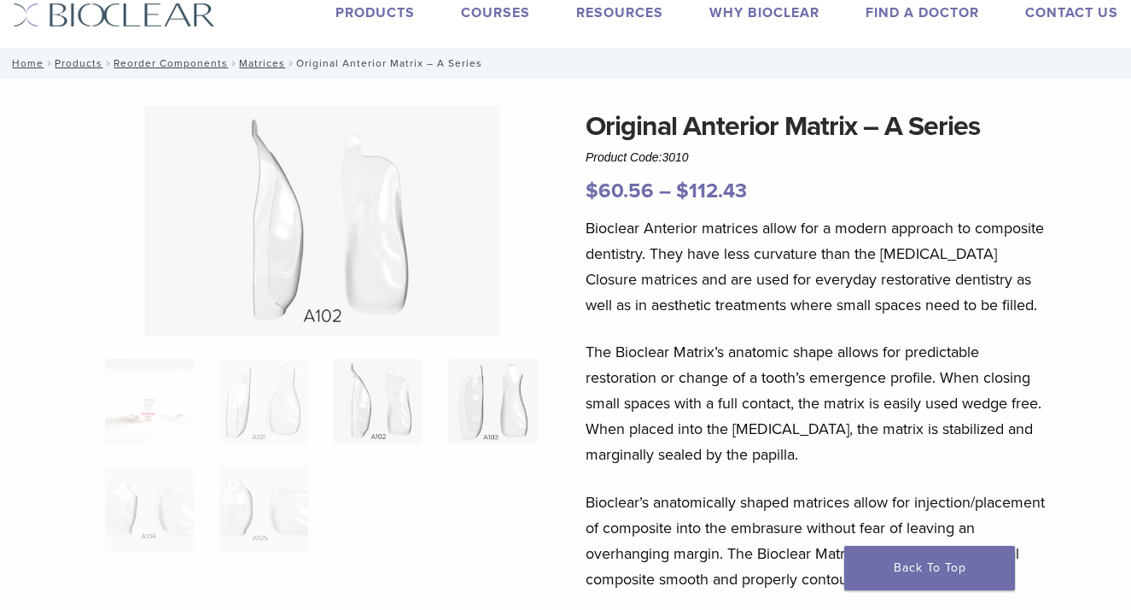
click at [500, 397] on img at bounding box center [492, 401] width 89 height 85
click at [143, 384] on img at bounding box center [149, 401] width 89 height 85
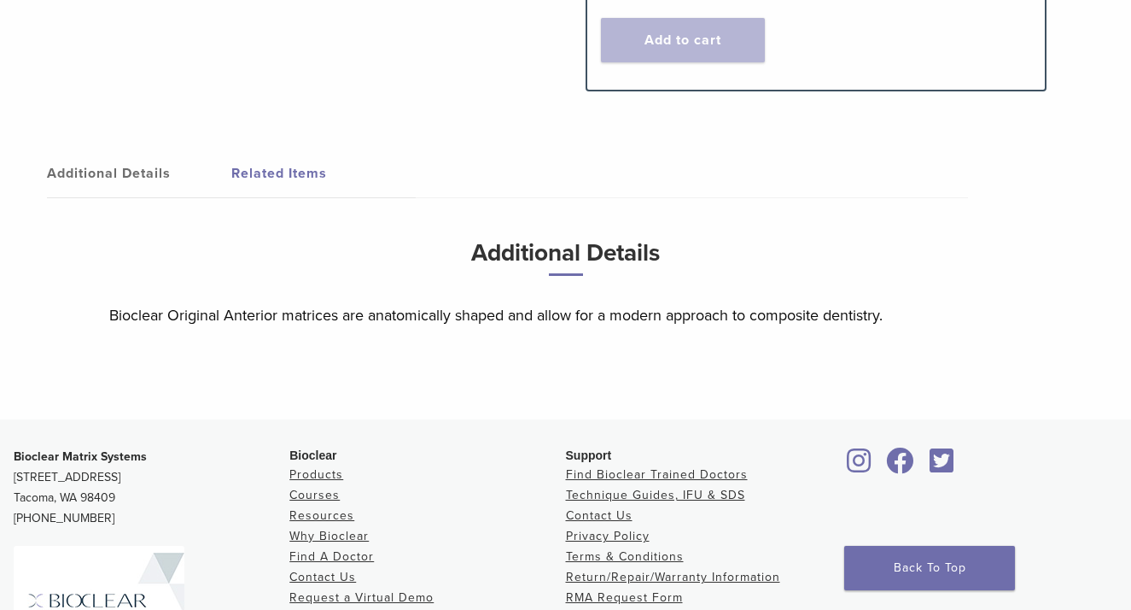
scroll to position [994, 0]
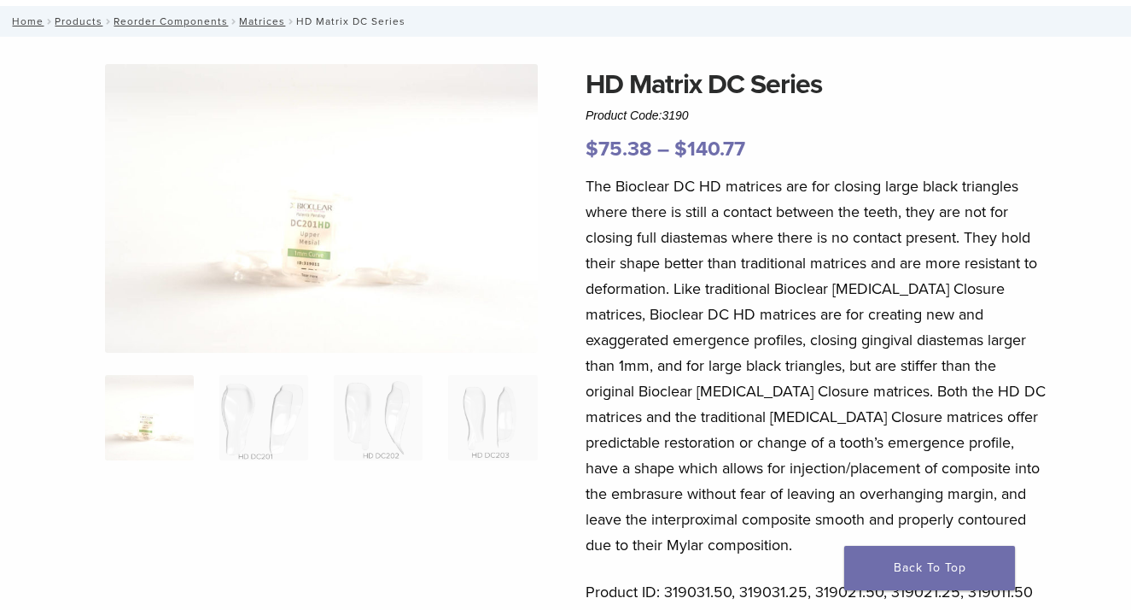
scroll to position [97, 0]
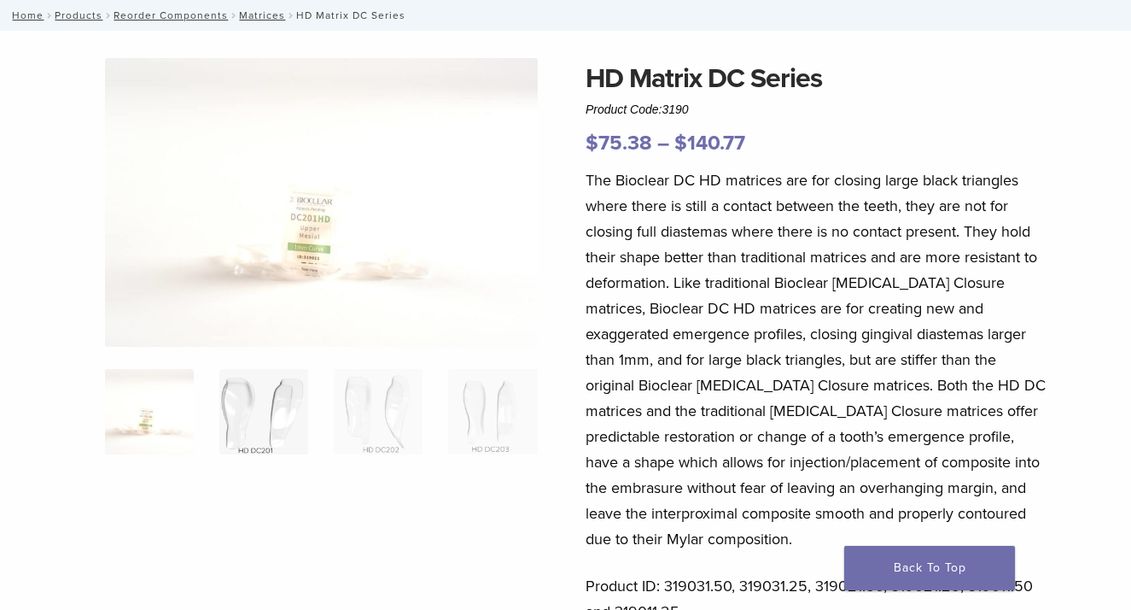
click at [262, 394] on img at bounding box center [263, 411] width 89 height 85
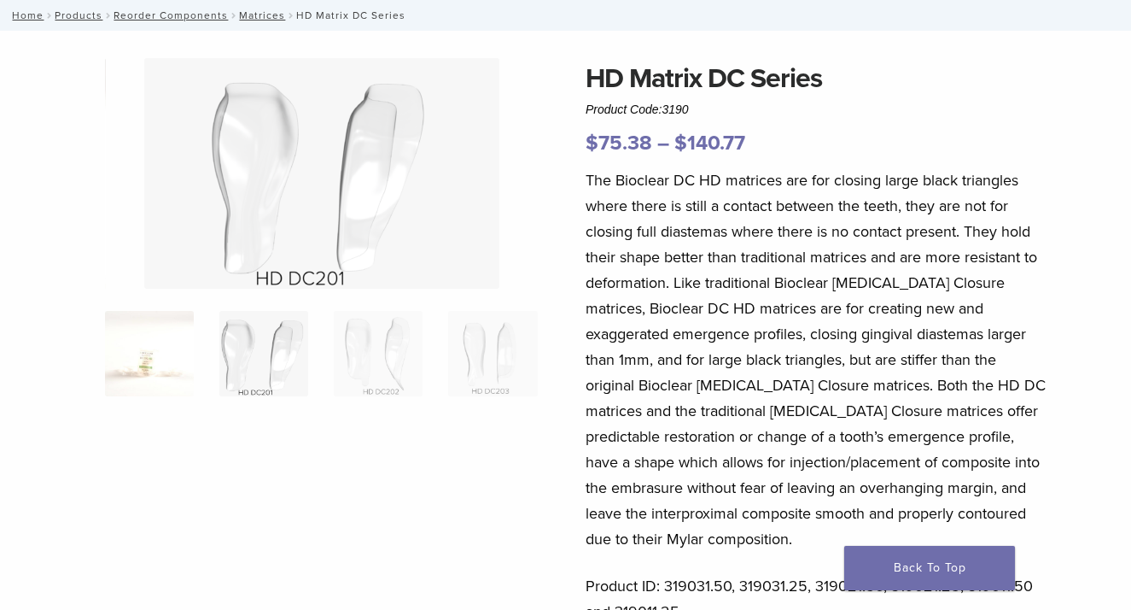
click at [161, 368] on img at bounding box center [149, 353] width 89 height 85
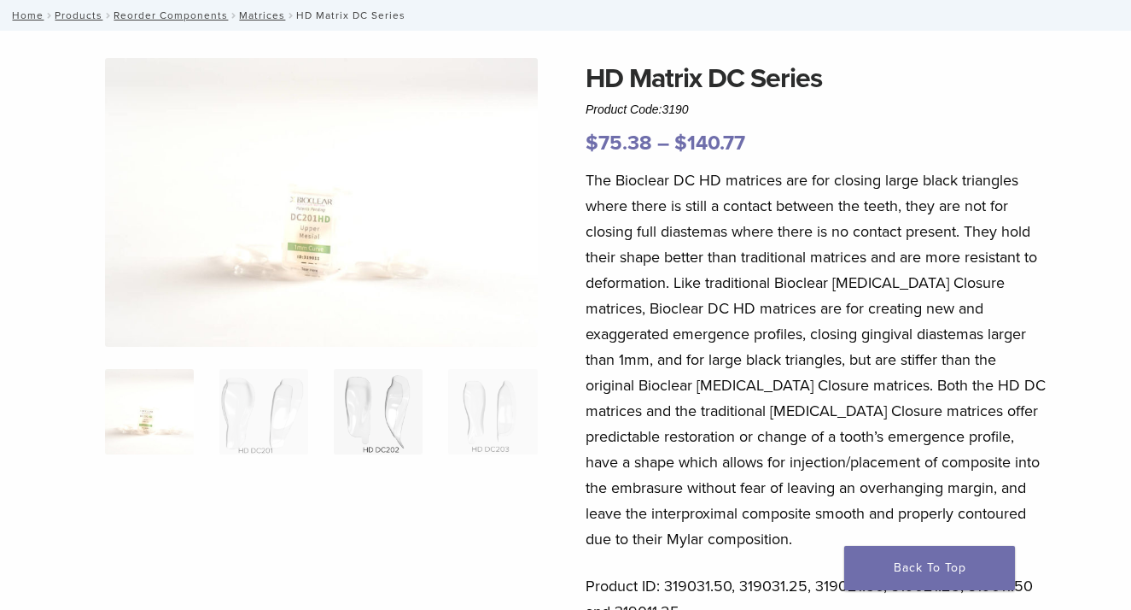
click at [355, 383] on img at bounding box center [378, 411] width 89 height 85
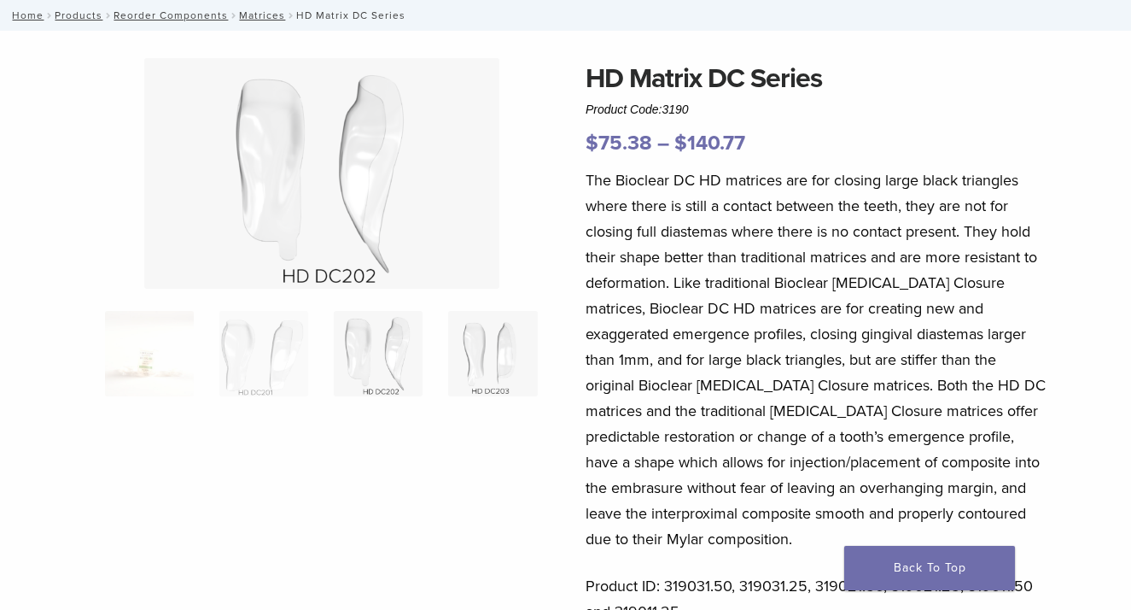
click at [489, 354] on img at bounding box center [492, 353] width 89 height 85
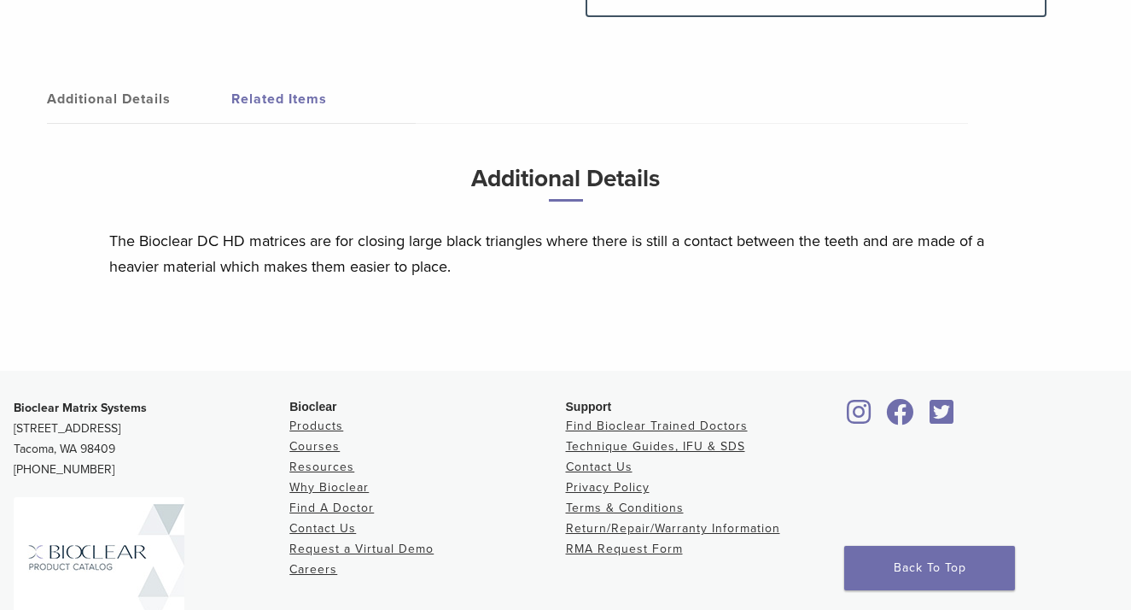
scroll to position [1210, 0]
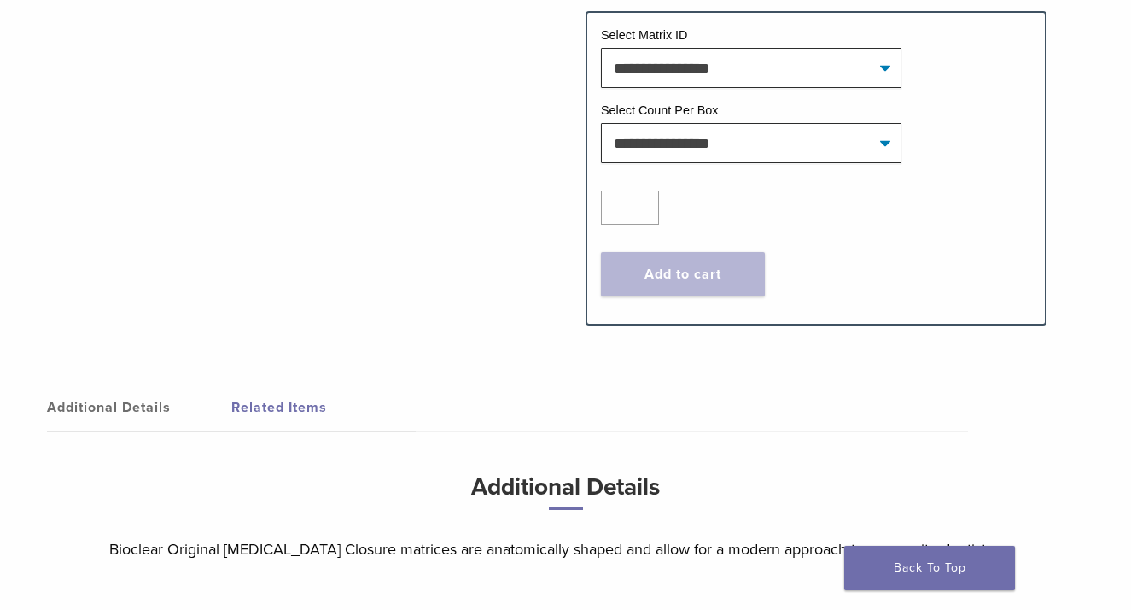
scroll to position [892, 0]
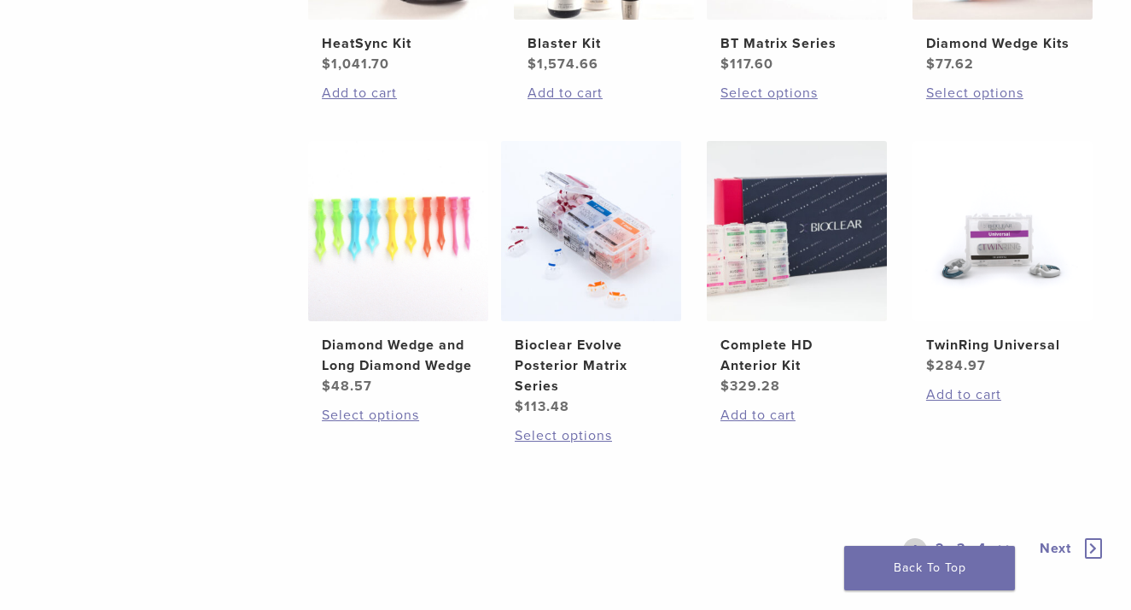
scroll to position [1174, 0]
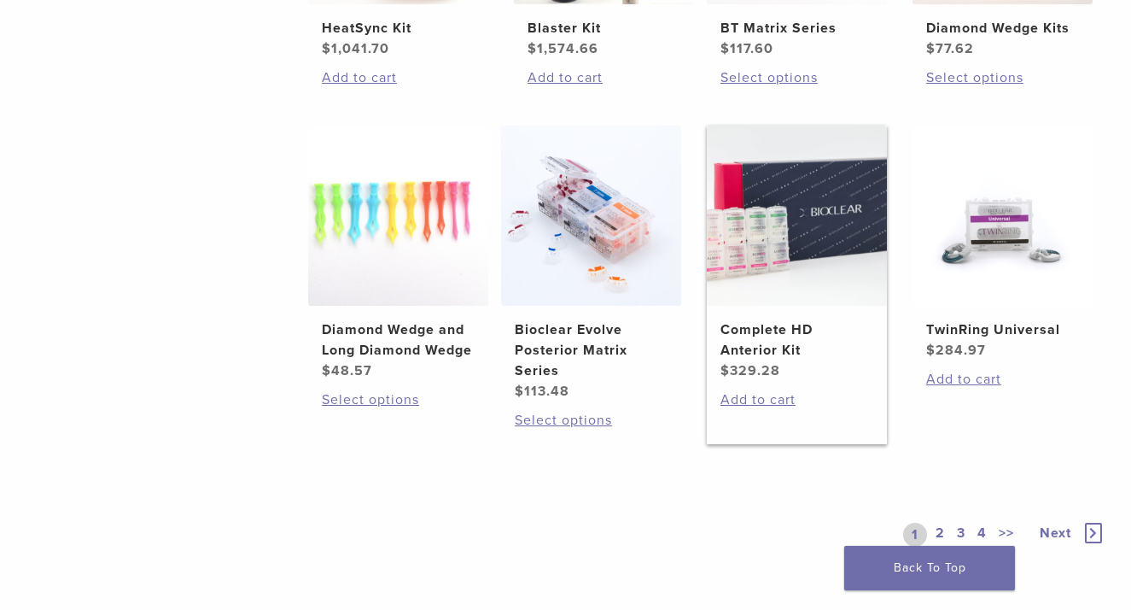
click at [774, 336] on h2 "Complete HD Anterior Kit" at bounding box center [797, 339] width 153 height 41
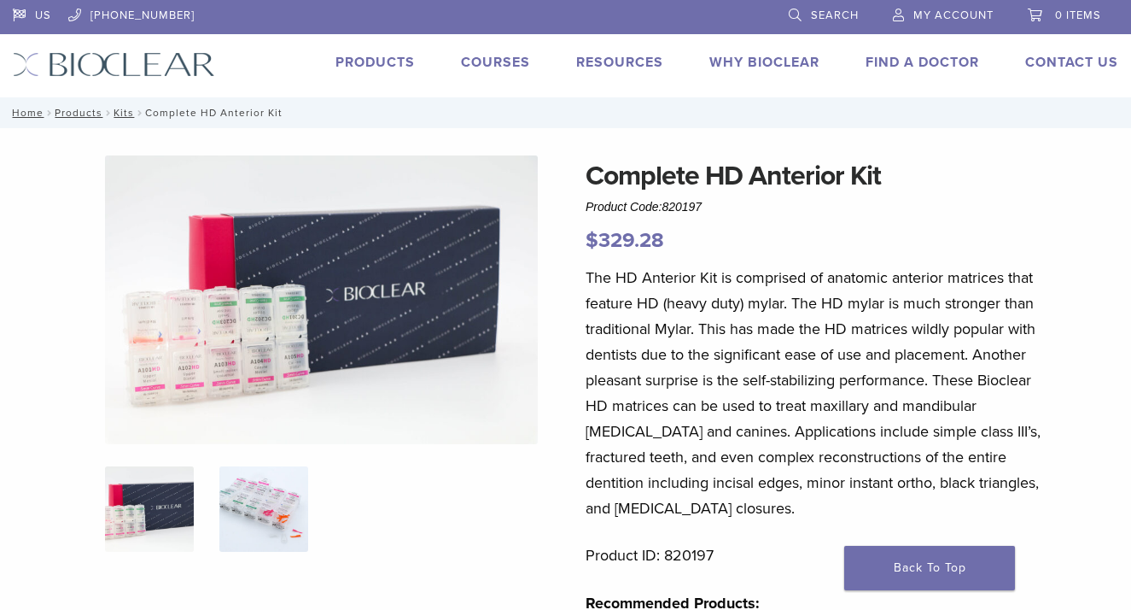
click at [276, 511] on img at bounding box center [263, 508] width 89 height 85
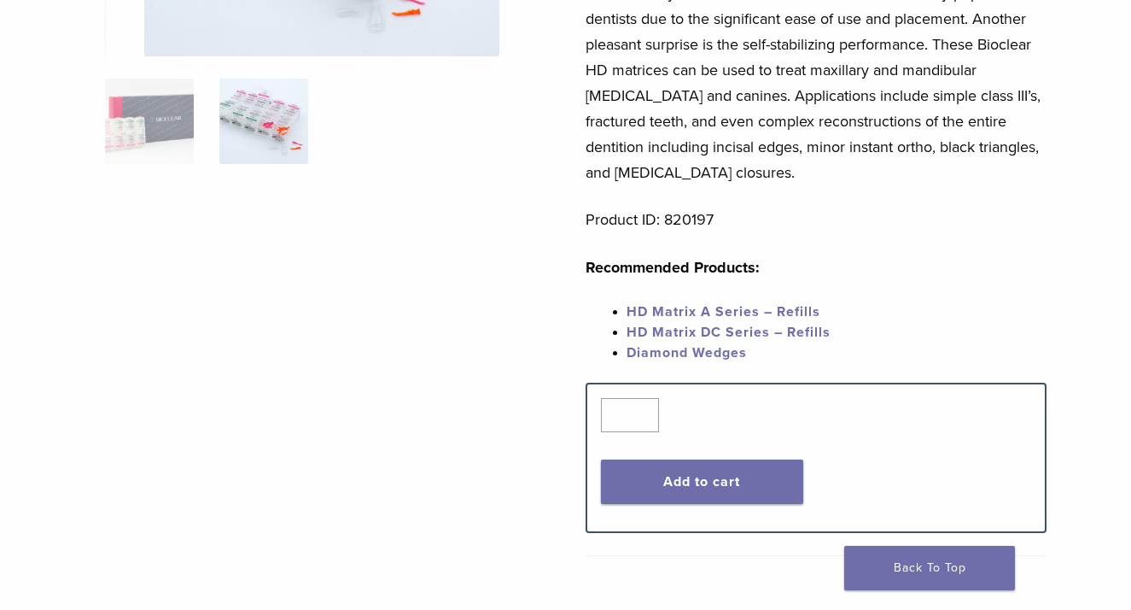
scroll to position [338, 0]
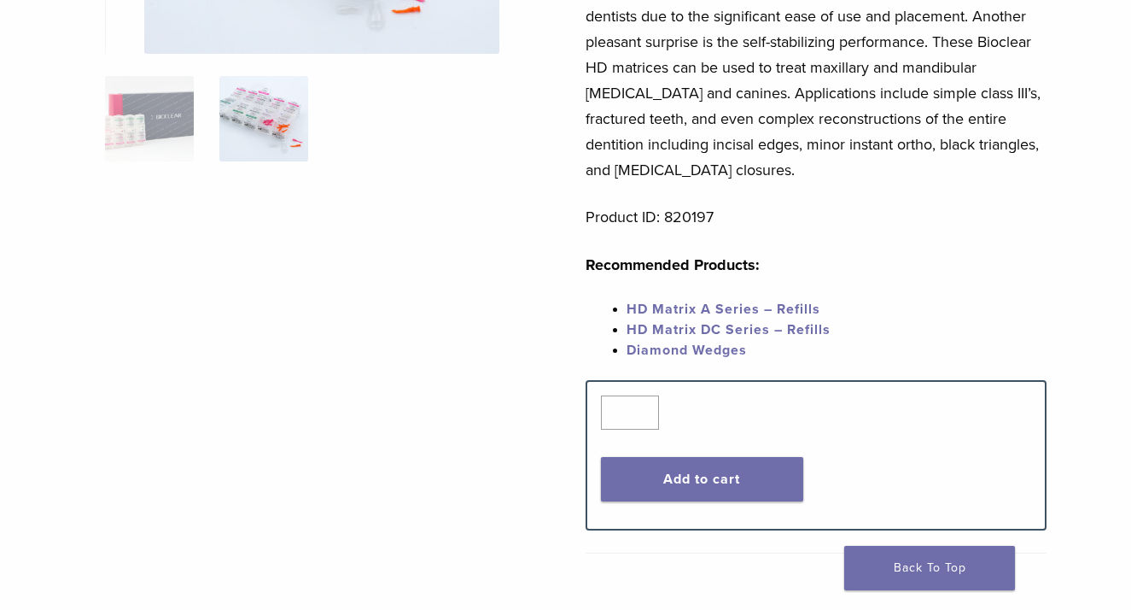
click at [730, 307] on link "HD Matrix A Series – Refills" at bounding box center [724, 309] width 194 height 17
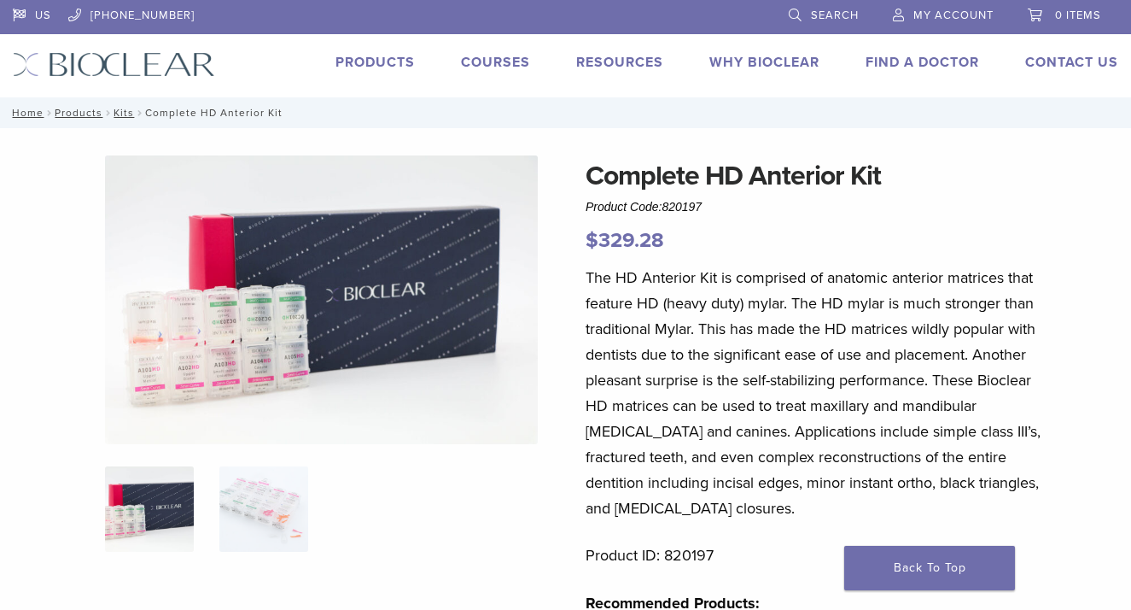
scroll to position [338, 0]
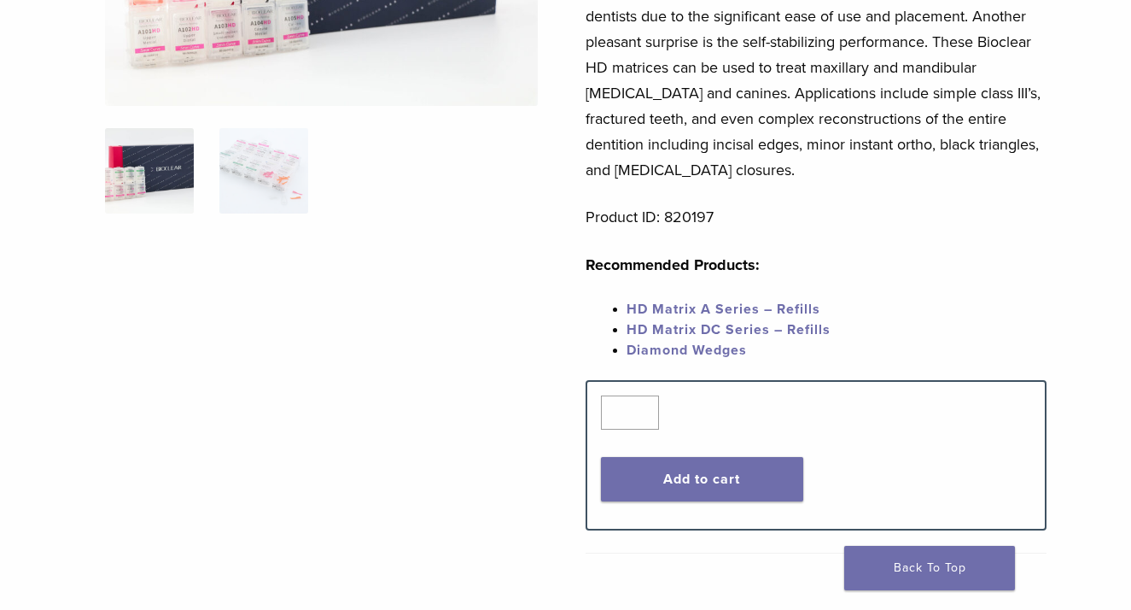
click at [668, 328] on span "HD Matrix DC Series – Refills" at bounding box center [729, 329] width 204 height 17
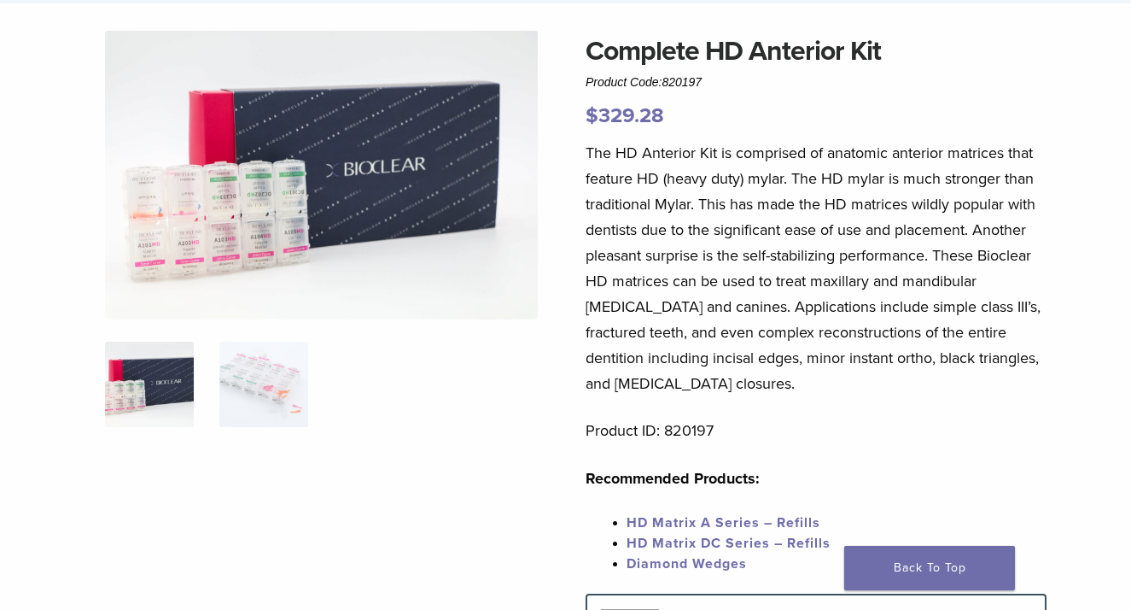
scroll to position [124, 0]
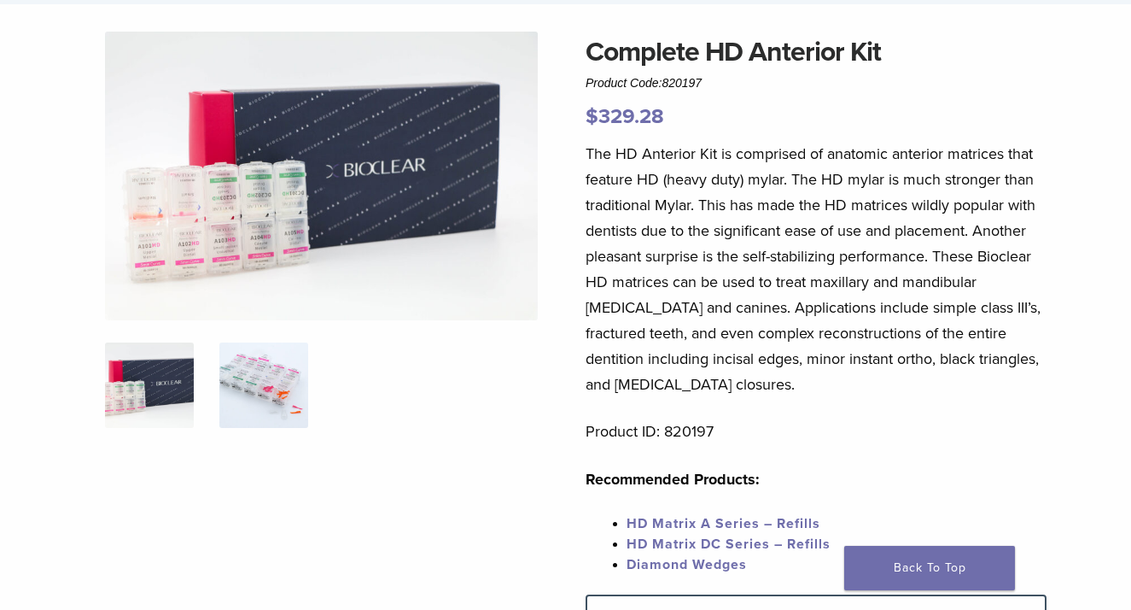
click at [280, 392] on img at bounding box center [263, 384] width 89 height 85
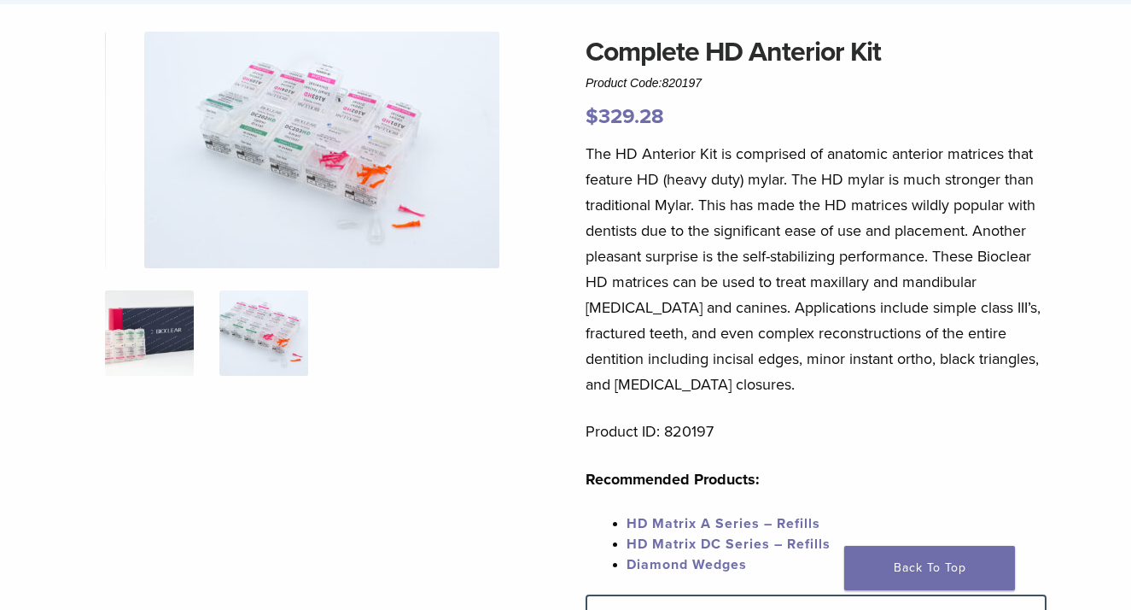
click at [152, 338] on img at bounding box center [149, 332] width 89 height 85
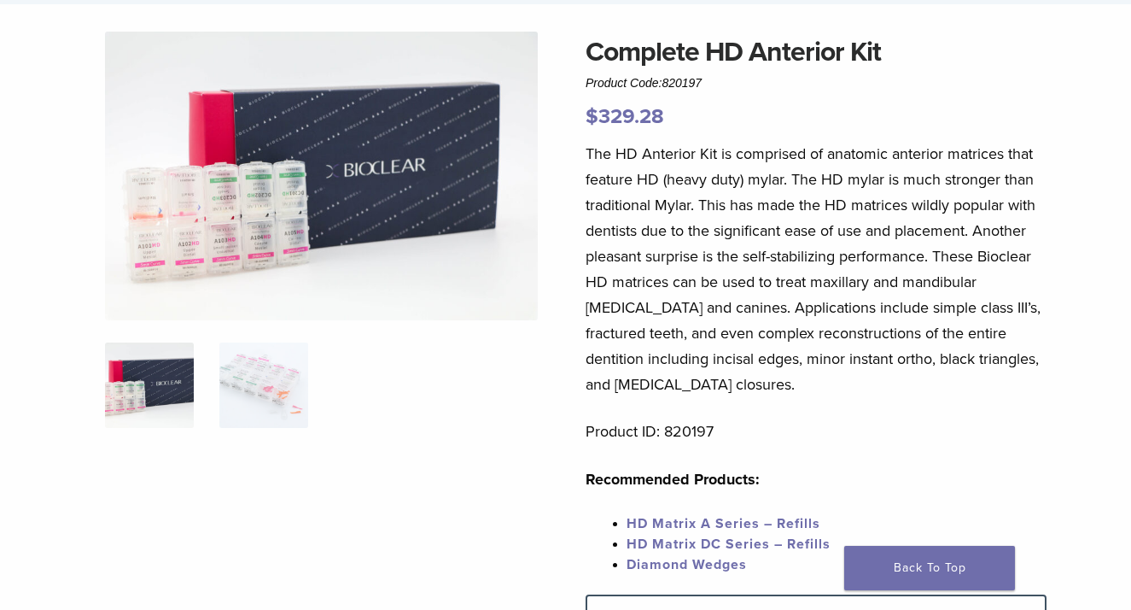
click at [330, 196] on img at bounding box center [321, 176] width 433 height 289
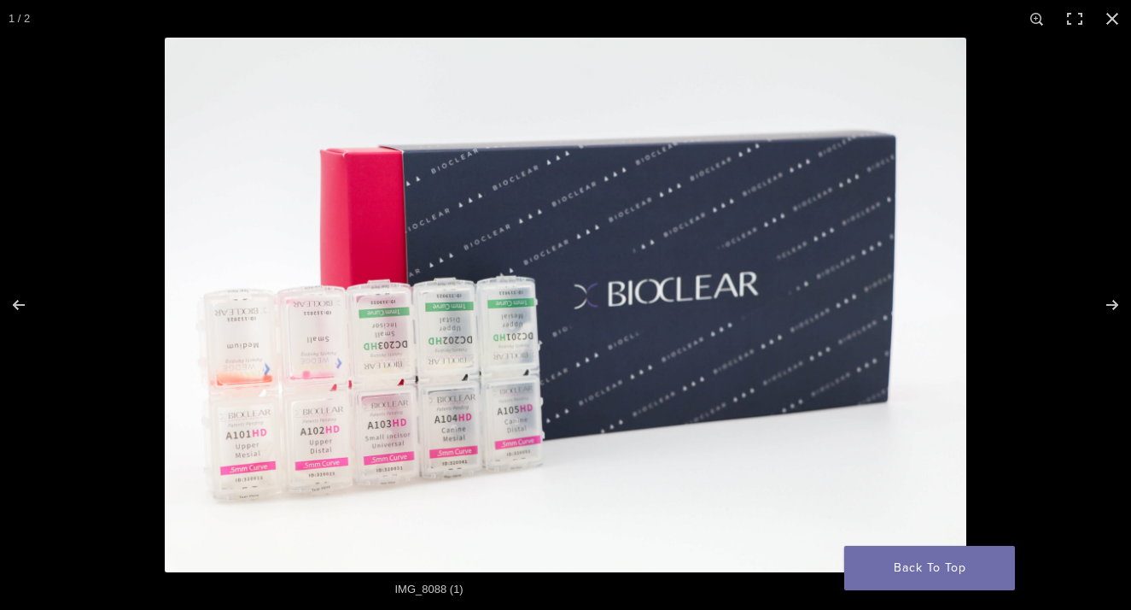
click at [330, 196] on img at bounding box center [566, 305] width 802 height 535
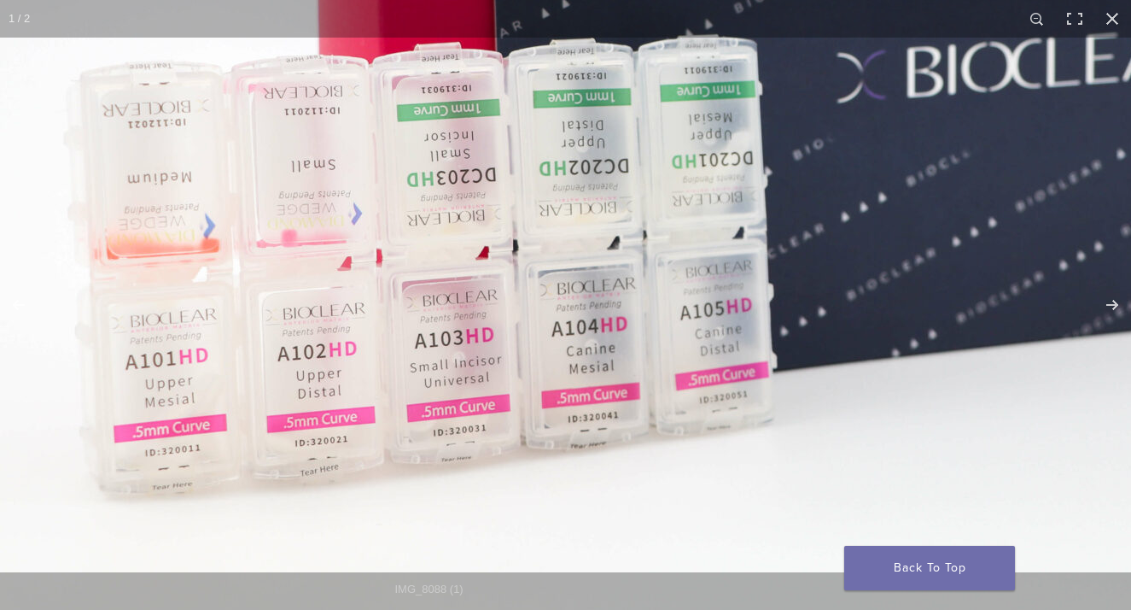
click at [446, 345] on img at bounding box center [819, 94] width 1639 height 1093
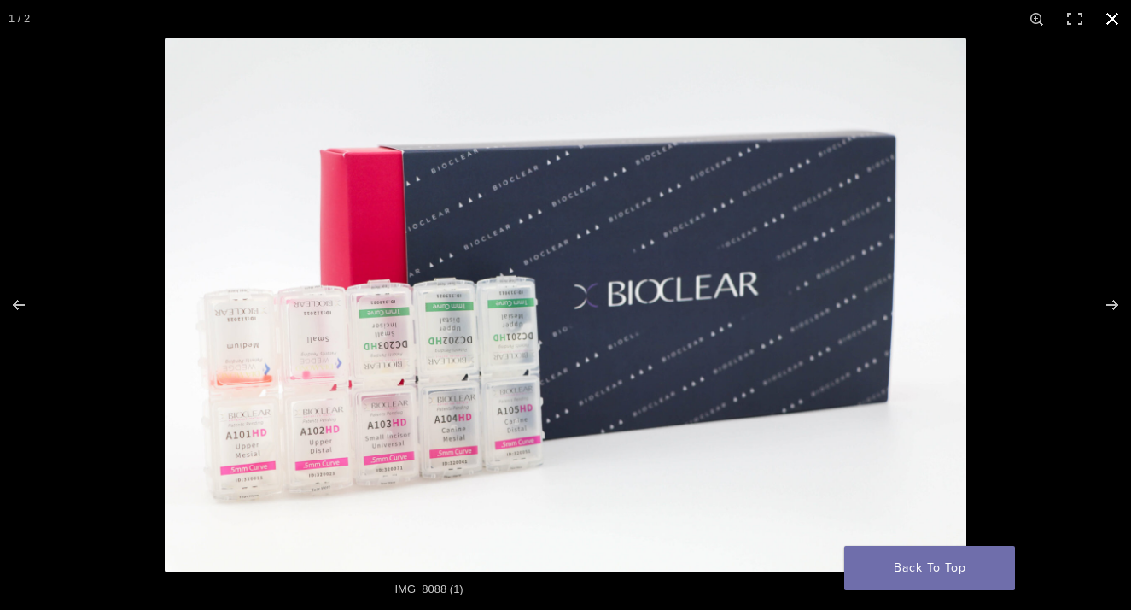
click at [1112, 26] on button "Close (Esc)" at bounding box center [1113, 19] width 38 height 38
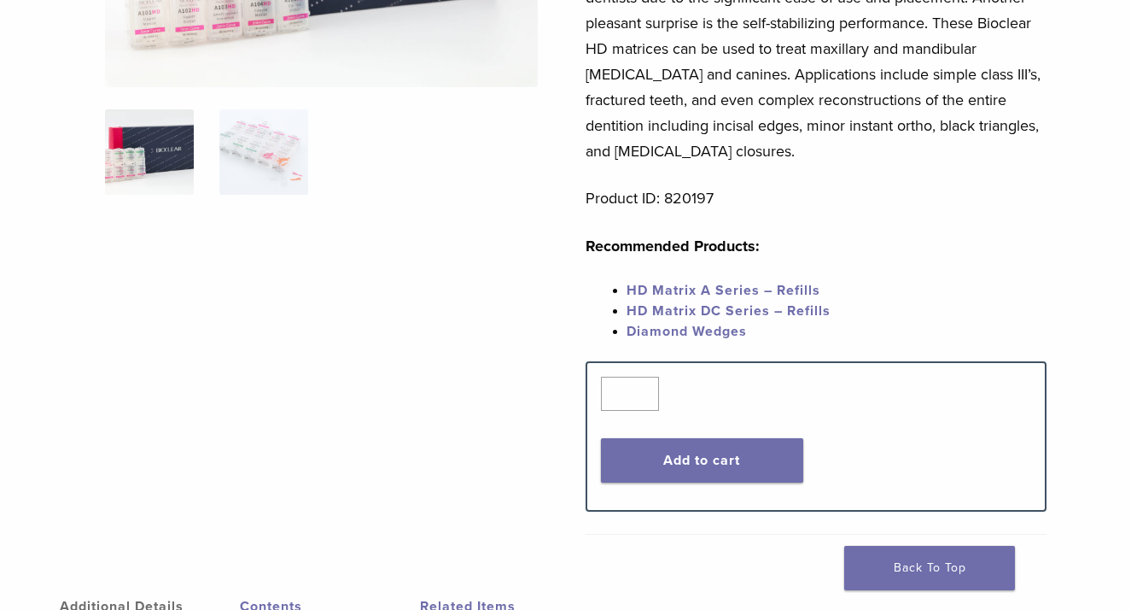
scroll to position [365, 0]
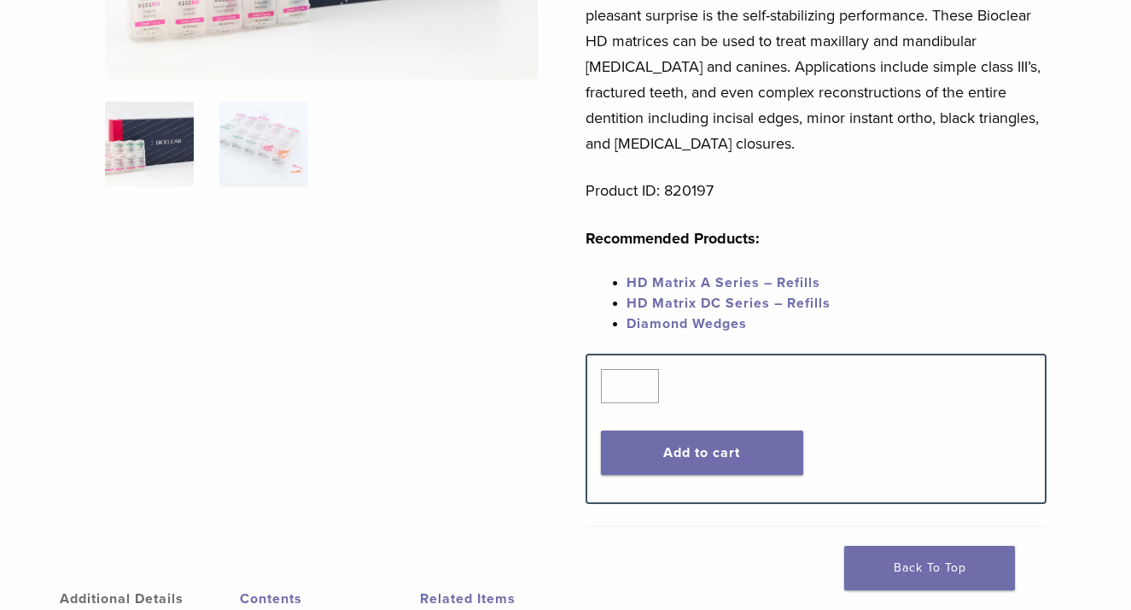
click at [742, 285] on link "HD Matrix A Series – Refills" at bounding box center [724, 282] width 194 height 17
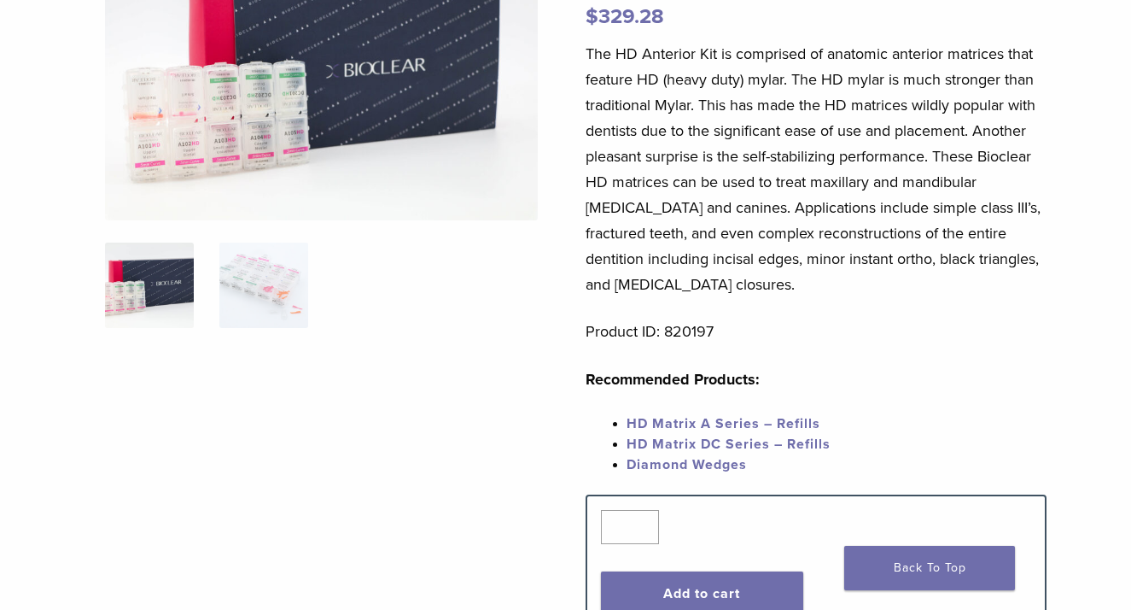
scroll to position [225, 0]
click at [734, 425] on link "HD Matrix A Series – Refills" at bounding box center [724, 422] width 194 height 17
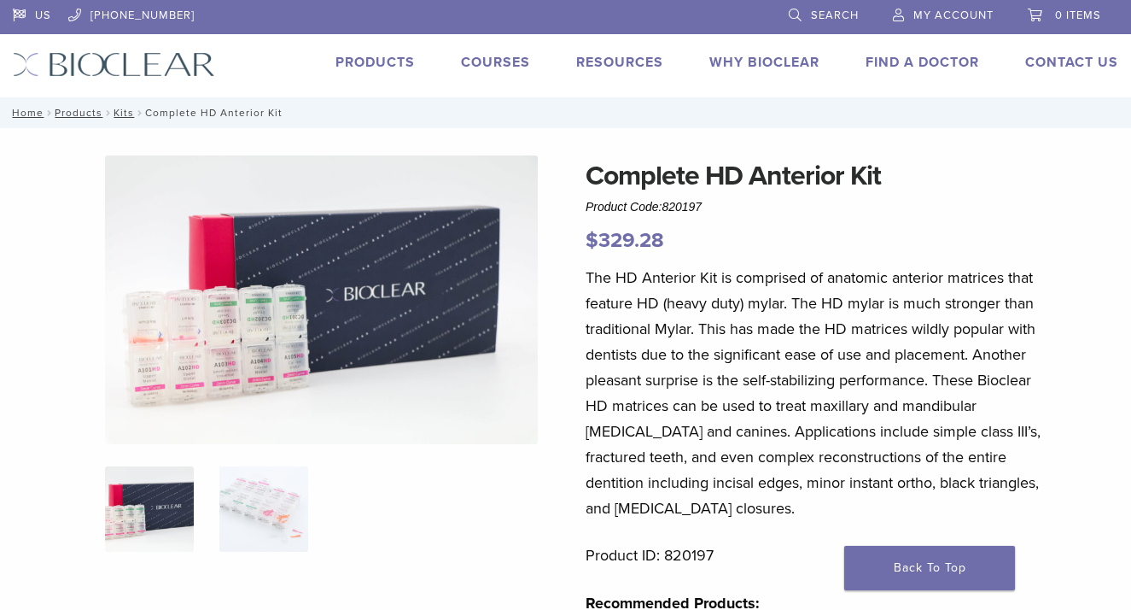
click at [378, 63] on link "Products" at bounding box center [375, 62] width 79 height 17
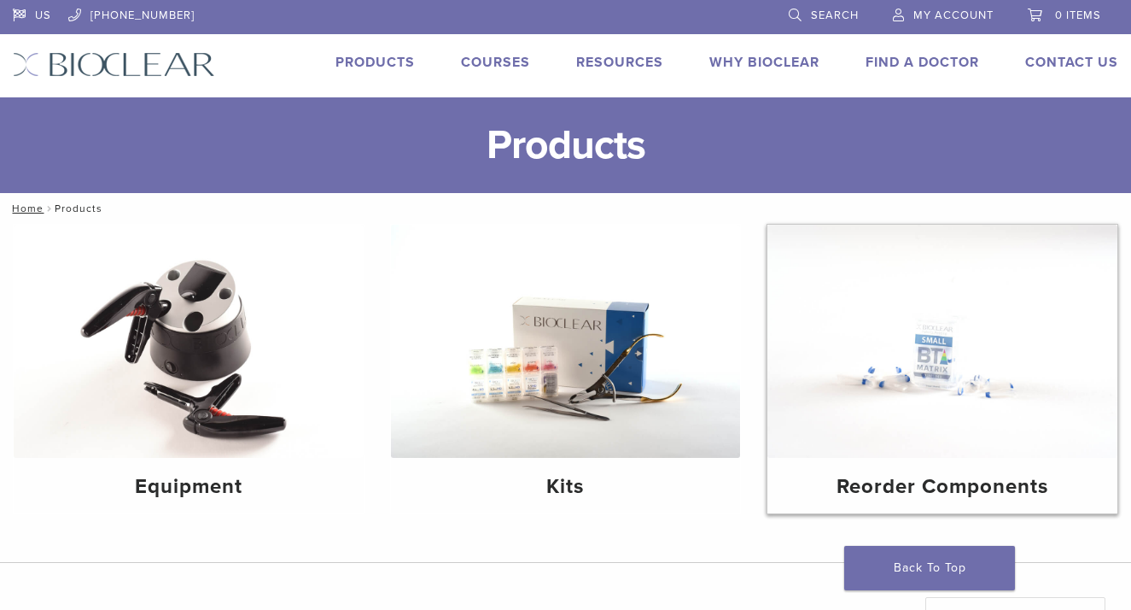
click at [961, 487] on h4 "Reorder Components" at bounding box center [942, 486] width 323 height 31
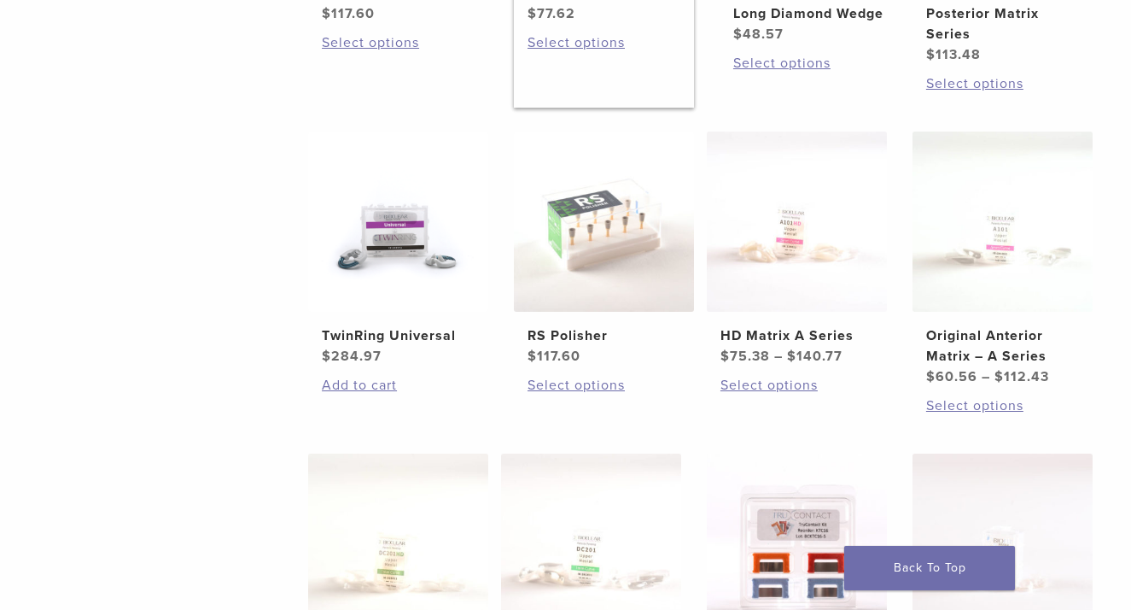
scroll to position [611, 0]
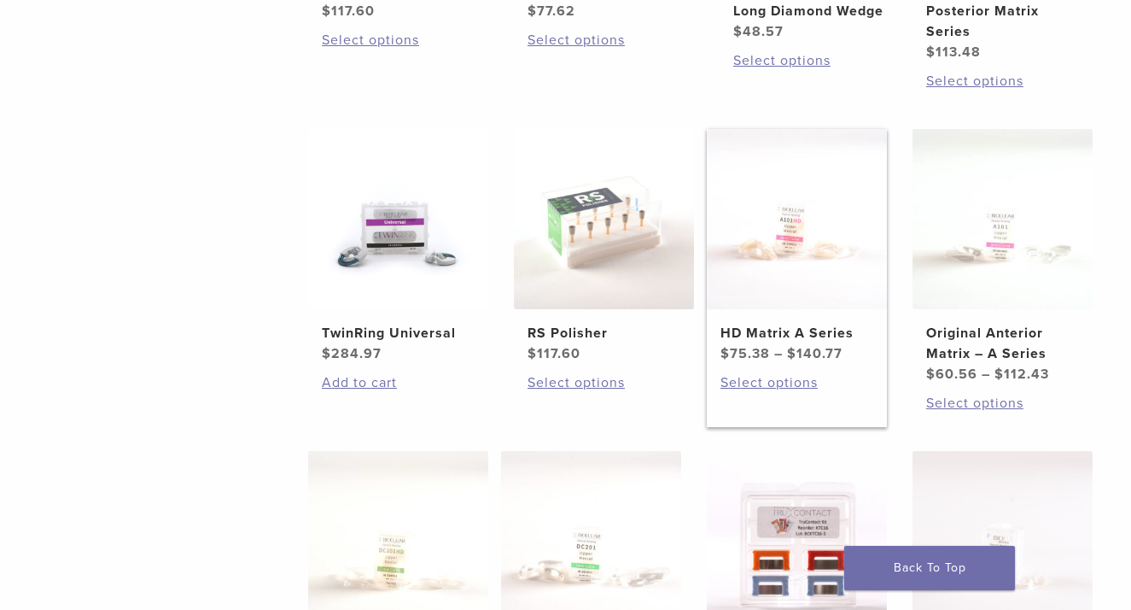
click at [780, 336] on h2 "HD Matrix A Series" at bounding box center [797, 333] width 153 height 20
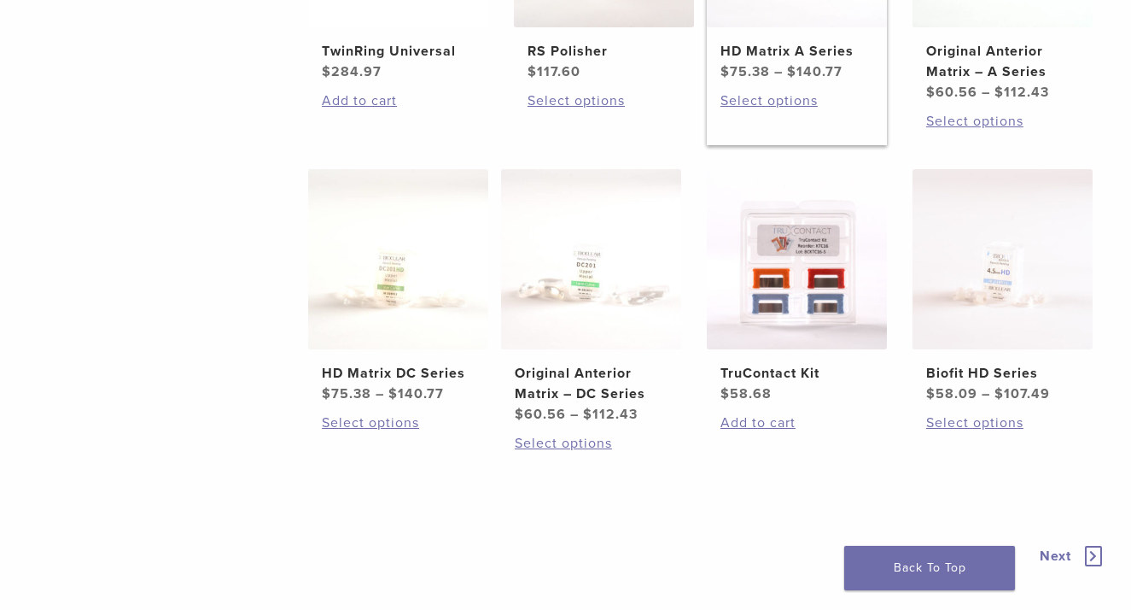
scroll to position [901, 0]
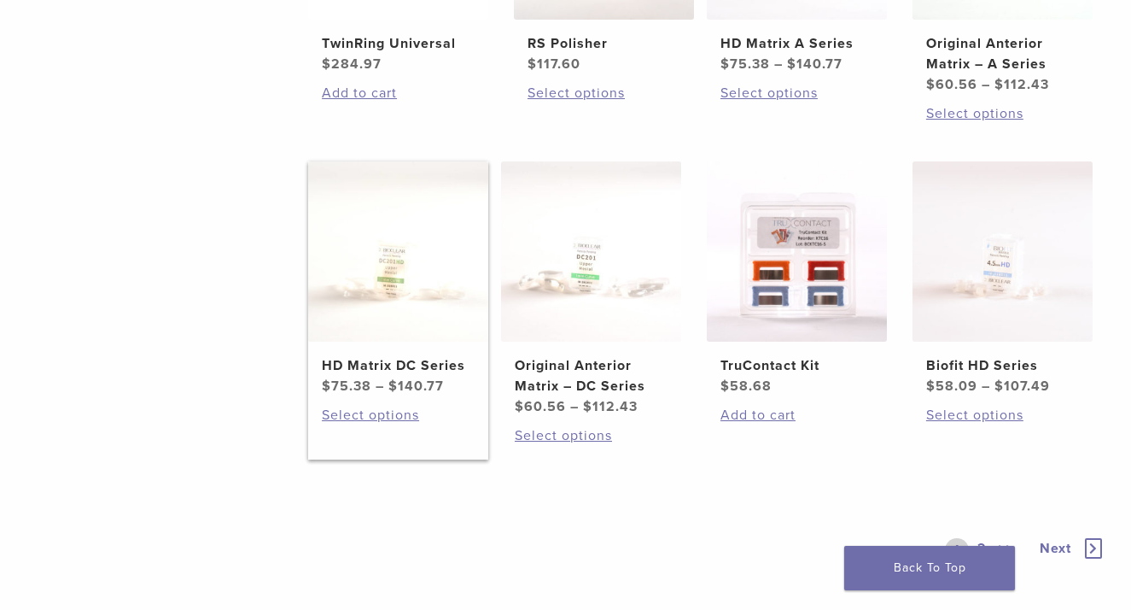
click at [387, 367] on h2 "HD Matrix DC Series" at bounding box center [398, 365] width 153 height 20
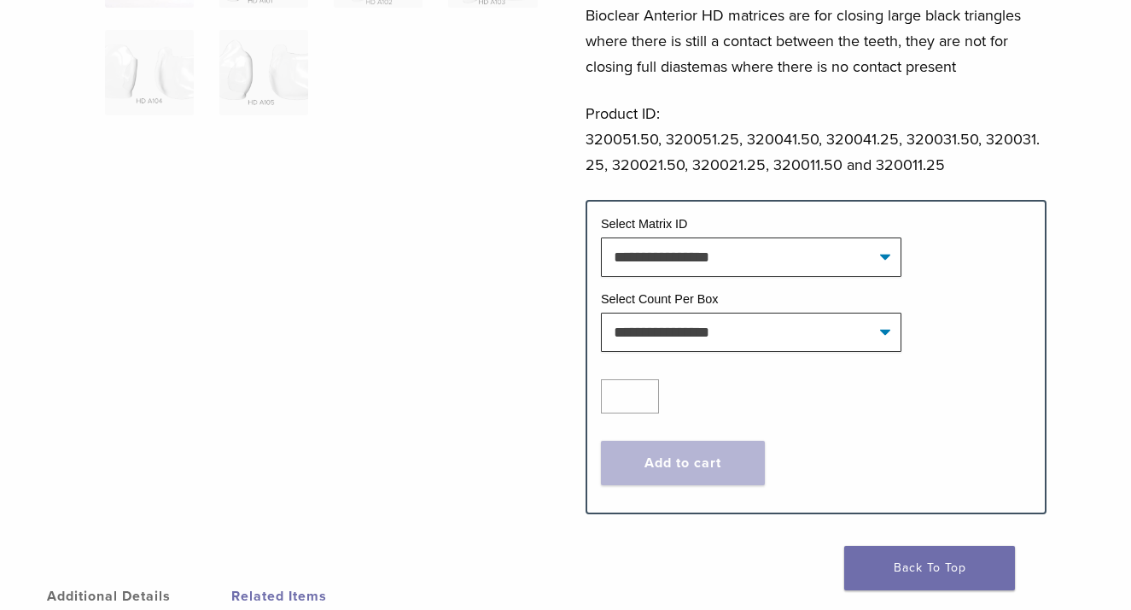
scroll to position [548, 0]
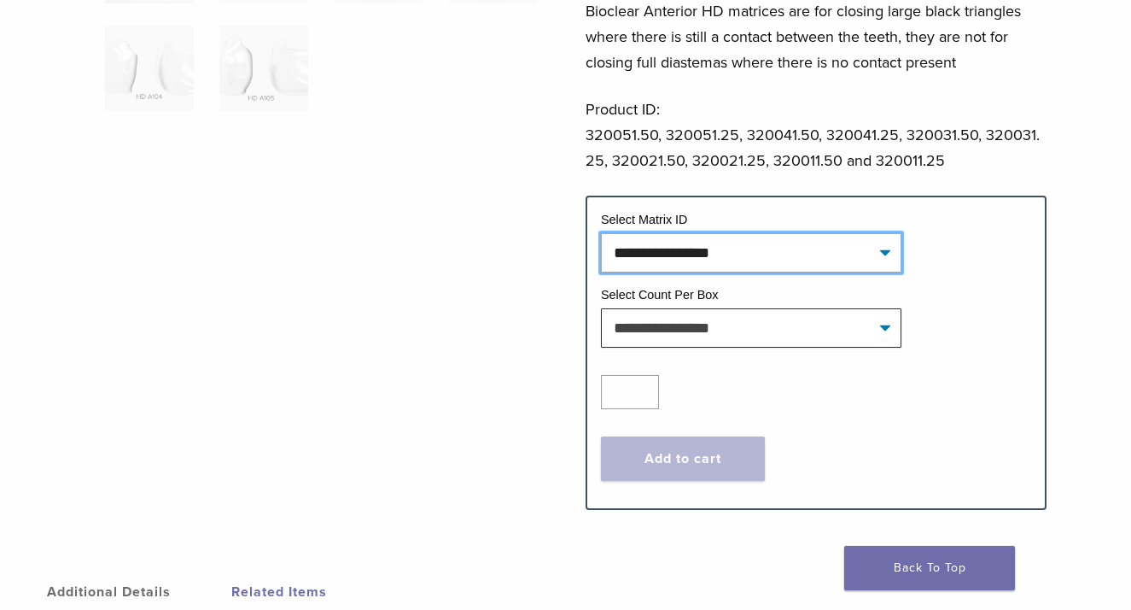
click at [881, 272] on select "**********" at bounding box center [751, 252] width 301 height 39
select select "*******"
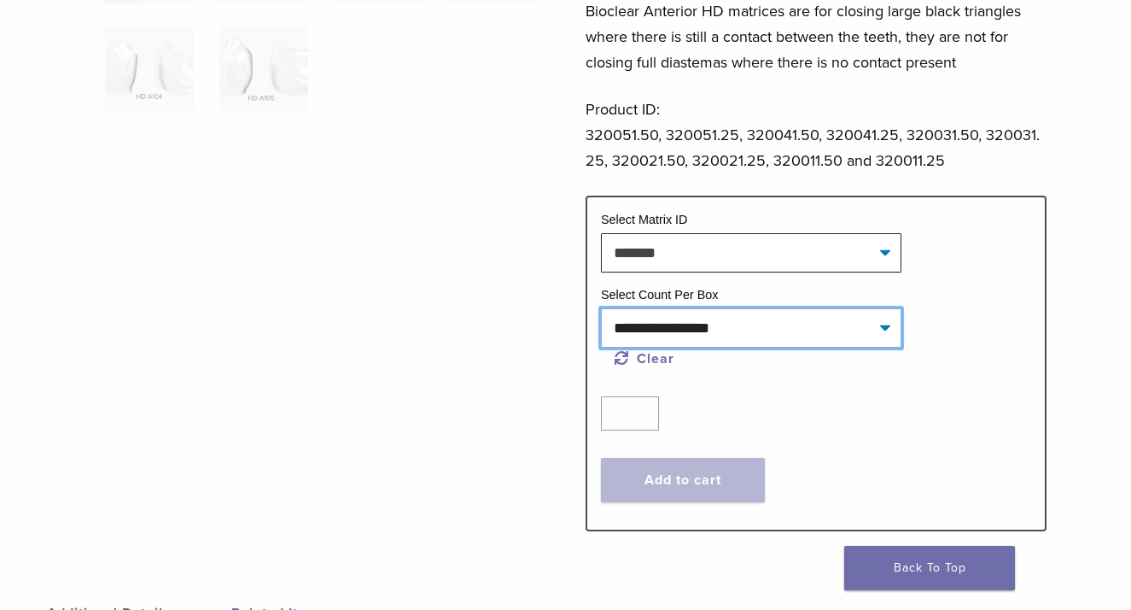
click at [888, 348] on select "**********" at bounding box center [751, 327] width 301 height 39
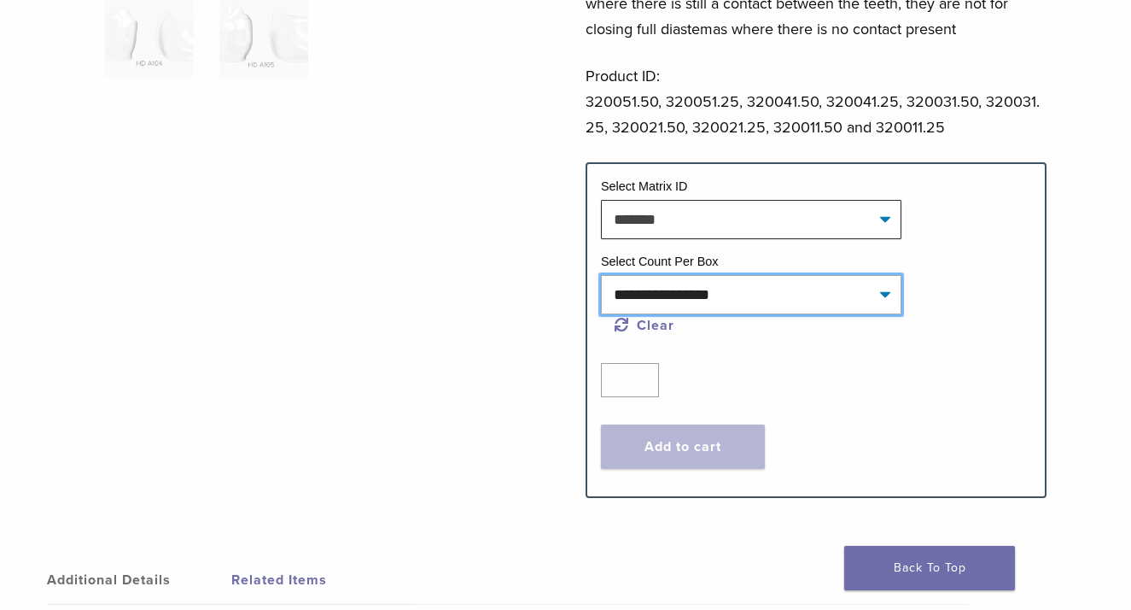
scroll to position [604, 0]
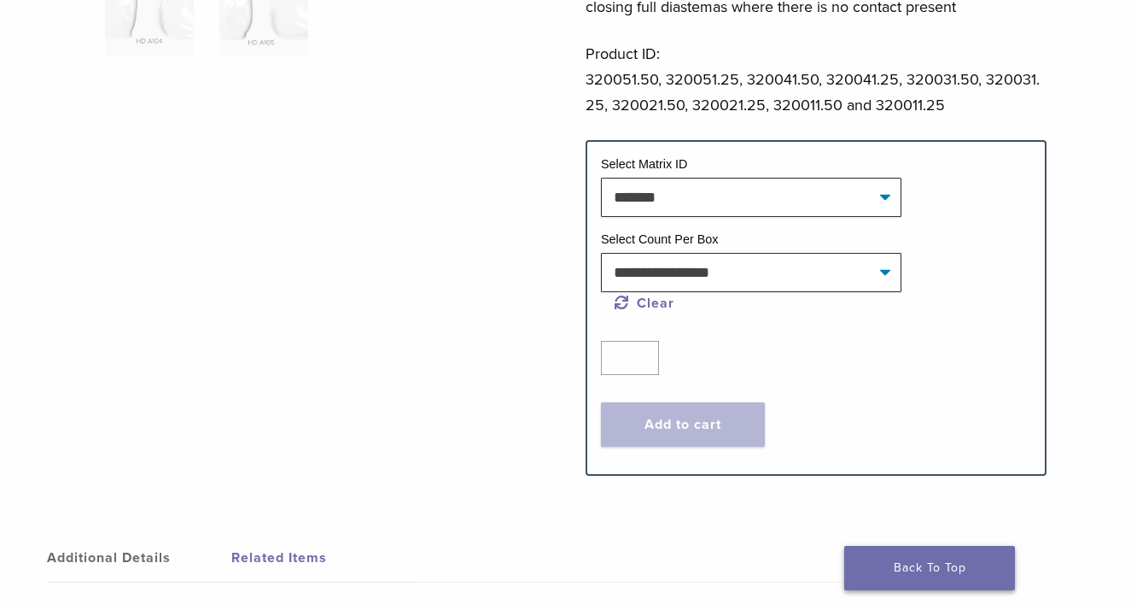
click at [872, 564] on link "Back To Top" at bounding box center [929, 568] width 171 height 44
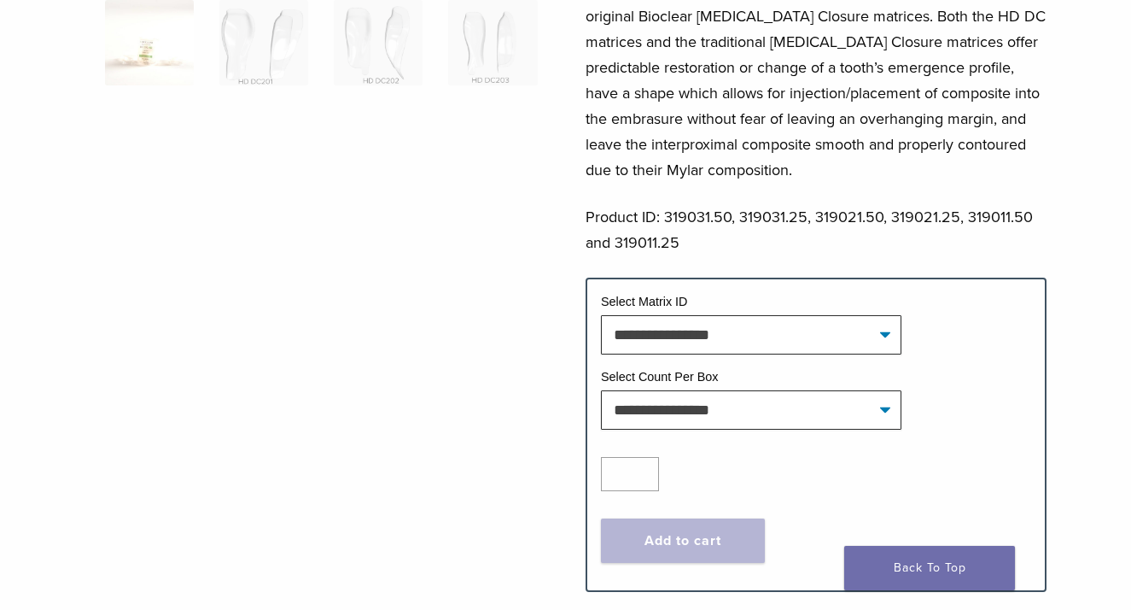
scroll to position [467, 0]
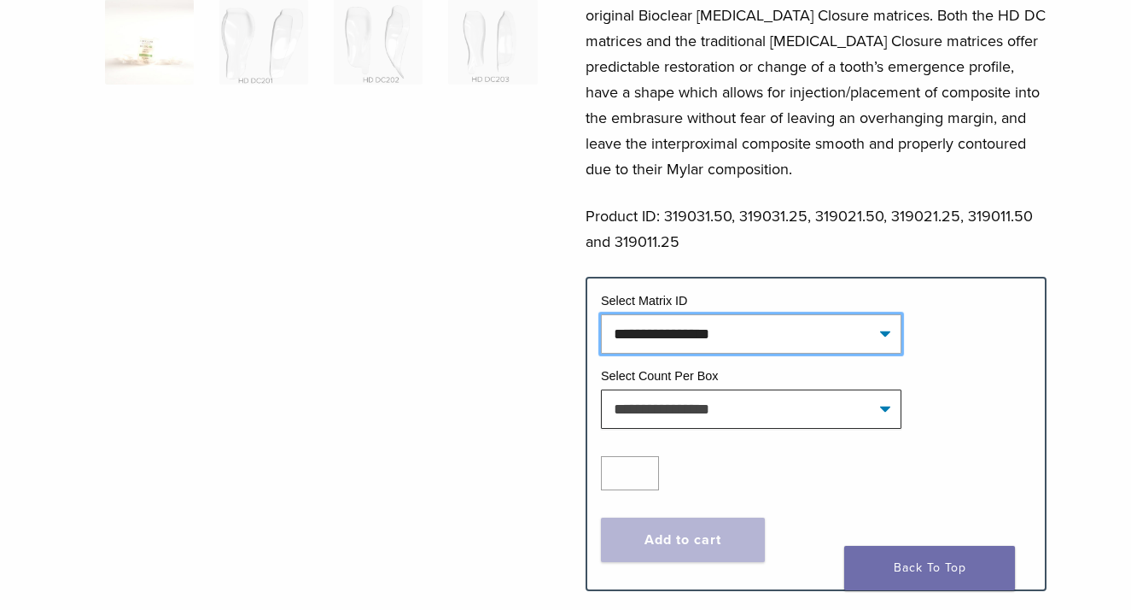
click at [804, 330] on select "**********" at bounding box center [751, 333] width 301 height 39
select select "********"
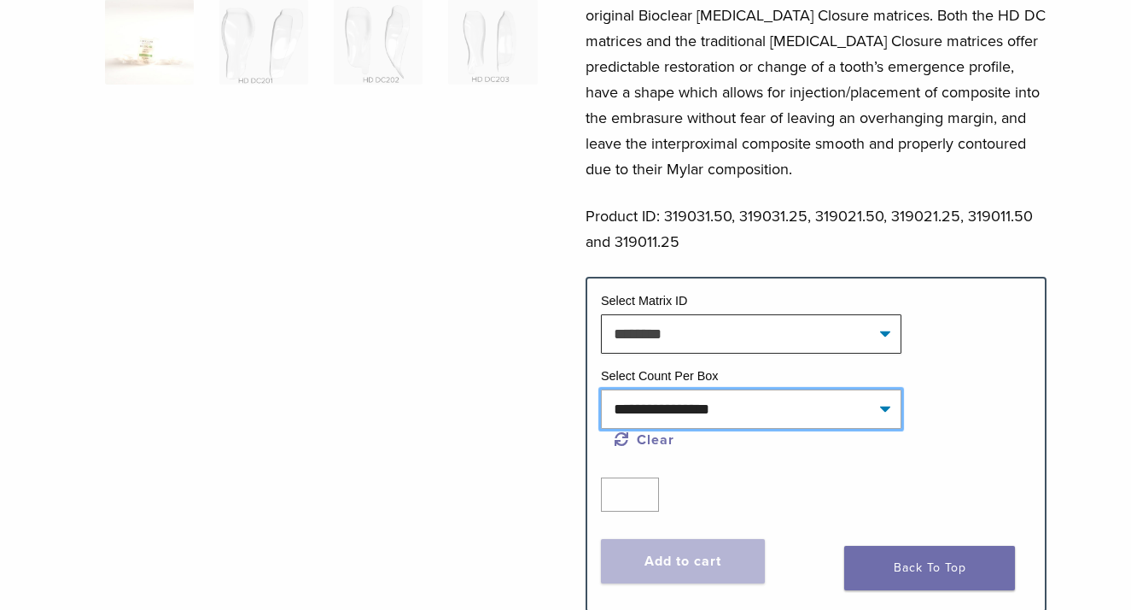
click at [786, 400] on select "**********" at bounding box center [751, 408] width 301 height 39
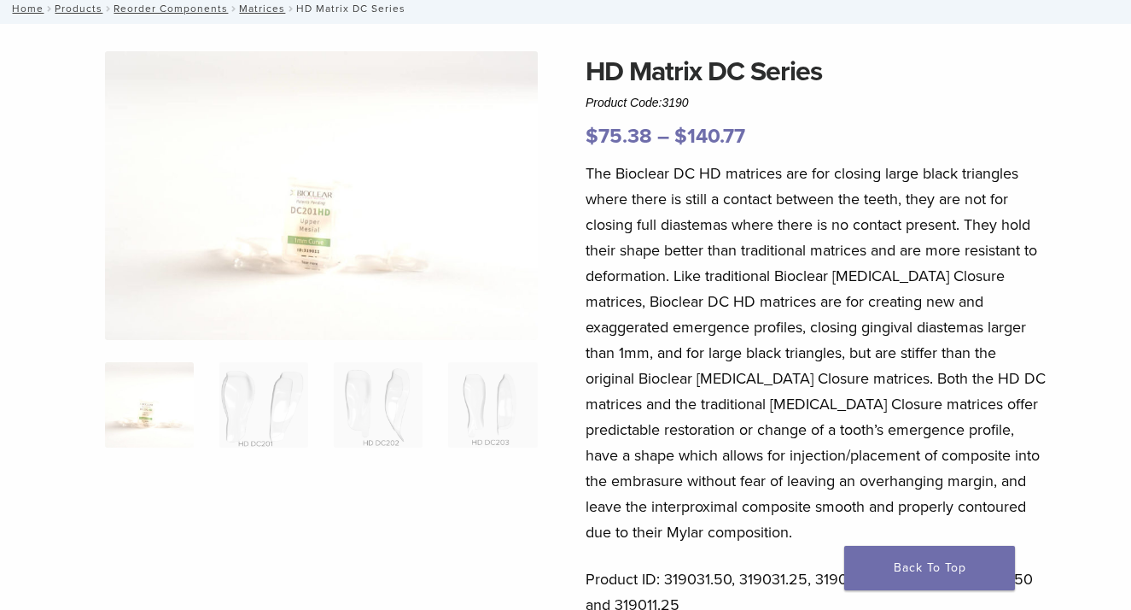
scroll to position [0, 0]
